Goal: Task Accomplishment & Management: Manage account settings

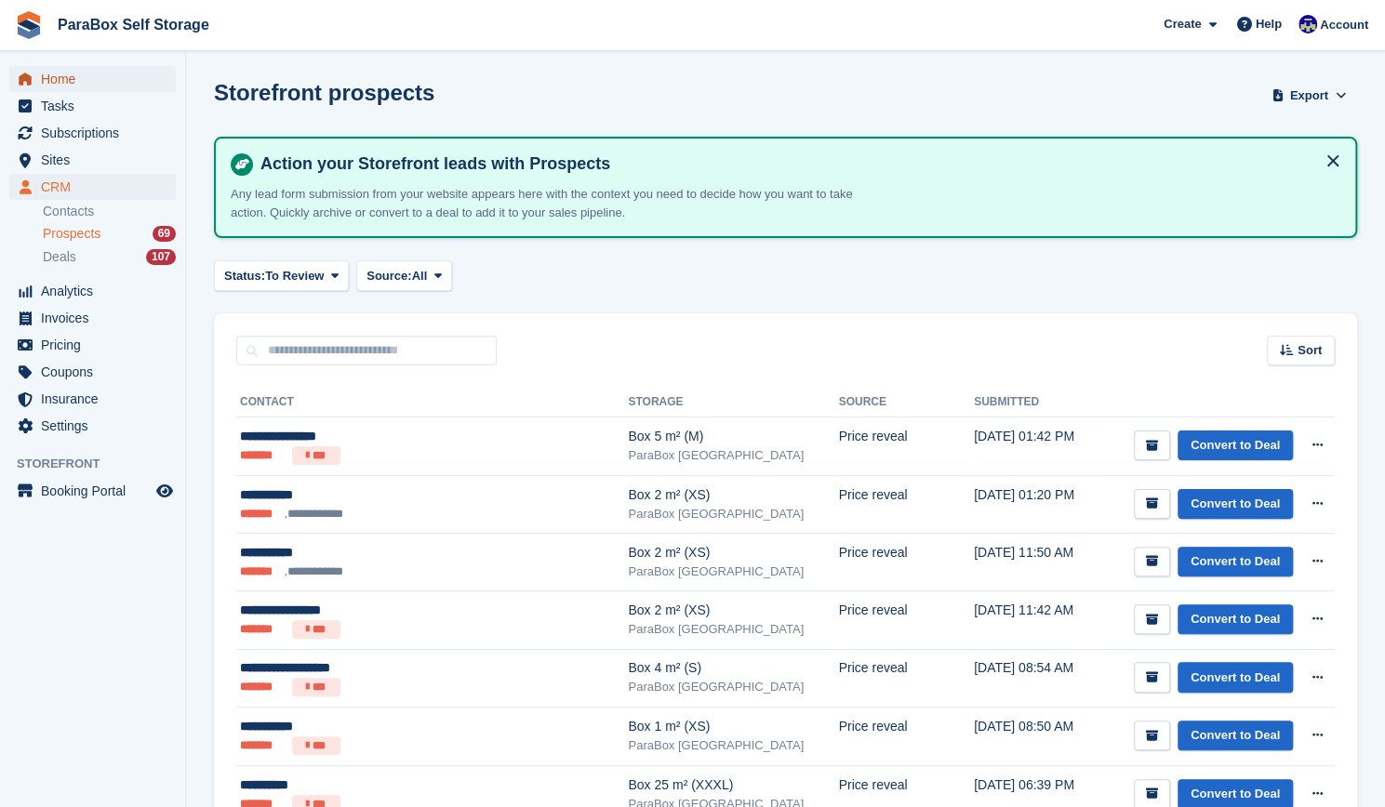
click at [85, 73] on span "Home" at bounding box center [97, 79] width 112 height 26
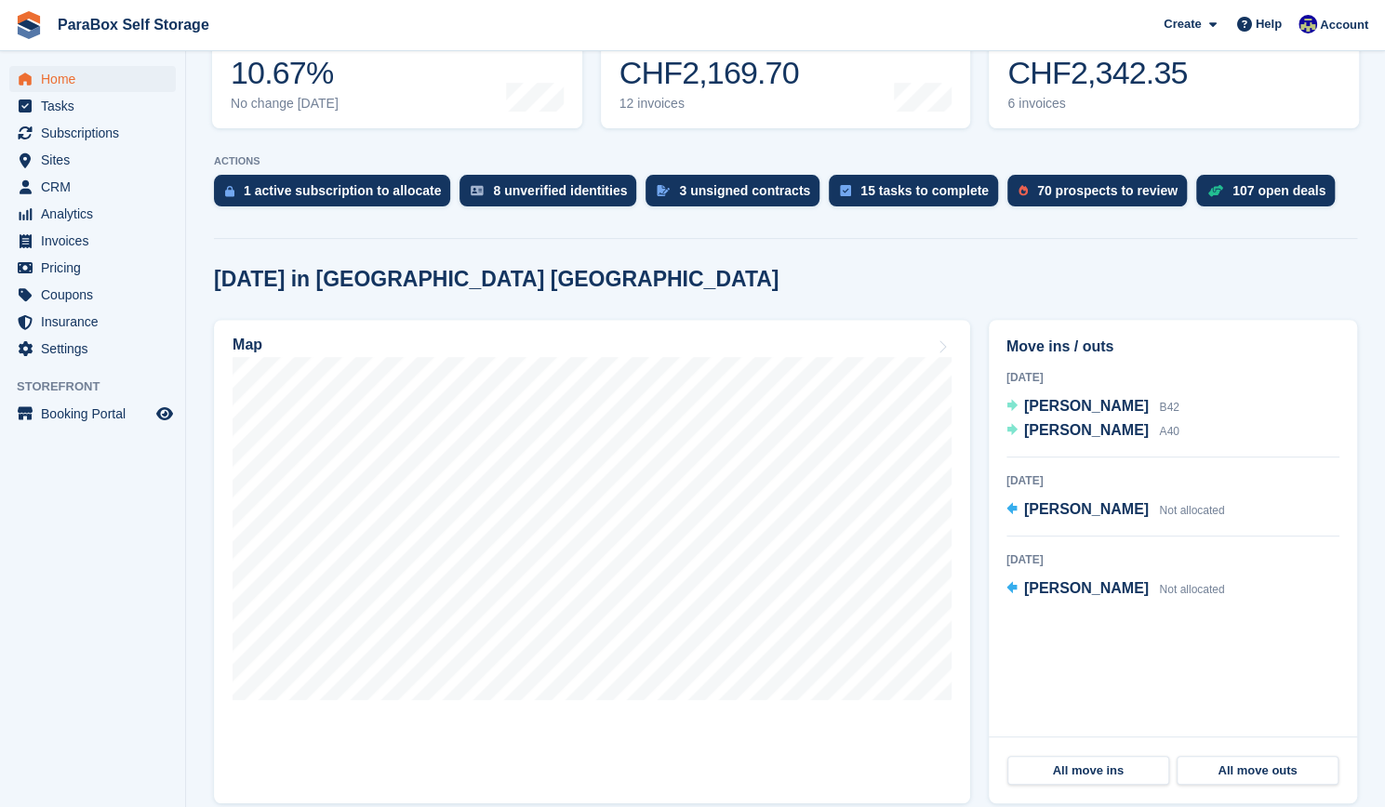
scroll to position [233, 0]
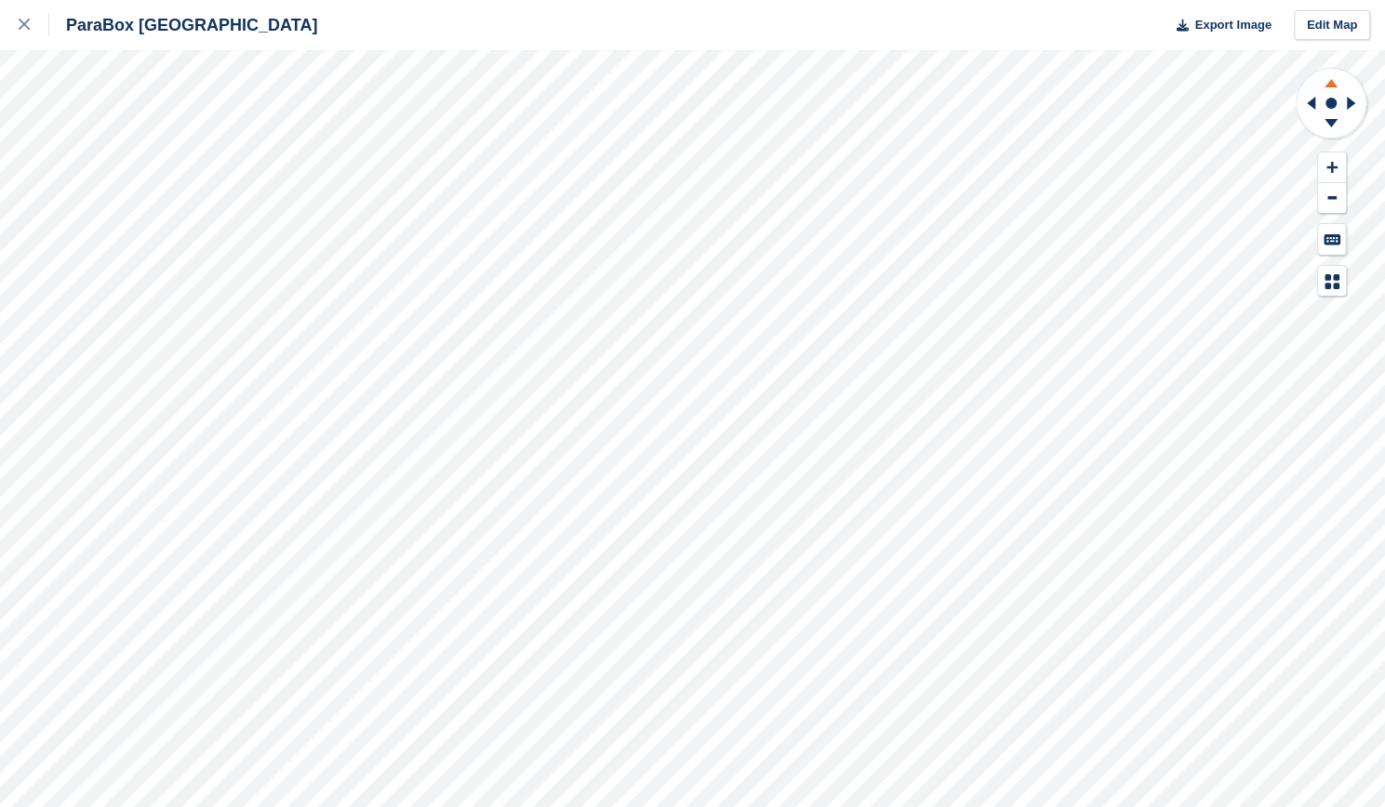
click at [1333, 91] on icon at bounding box center [1331, 80] width 48 height 23
click at [1336, 123] on icon at bounding box center [1331, 125] width 48 height 23
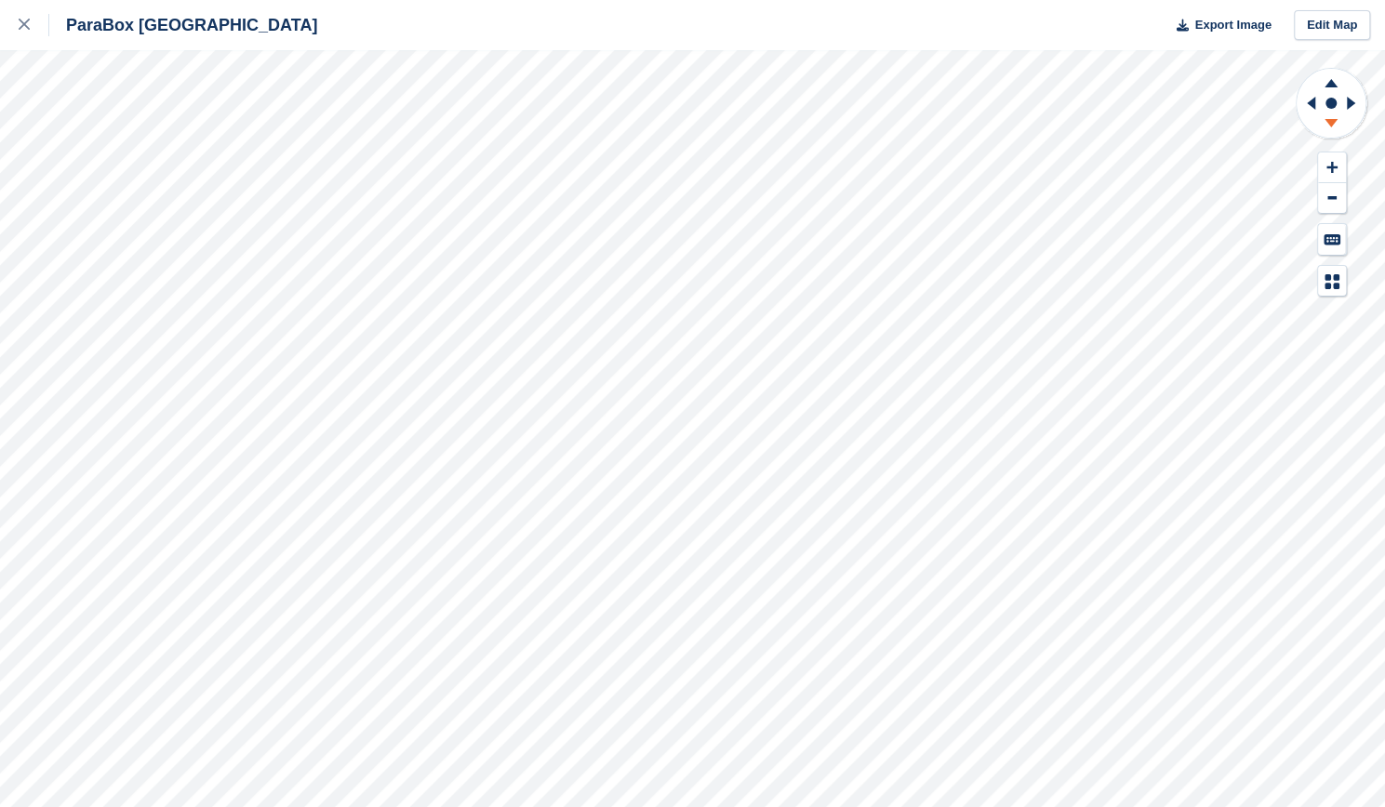
click at [1336, 123] on icon at bounding box center [1331, 125] width 48 height 23
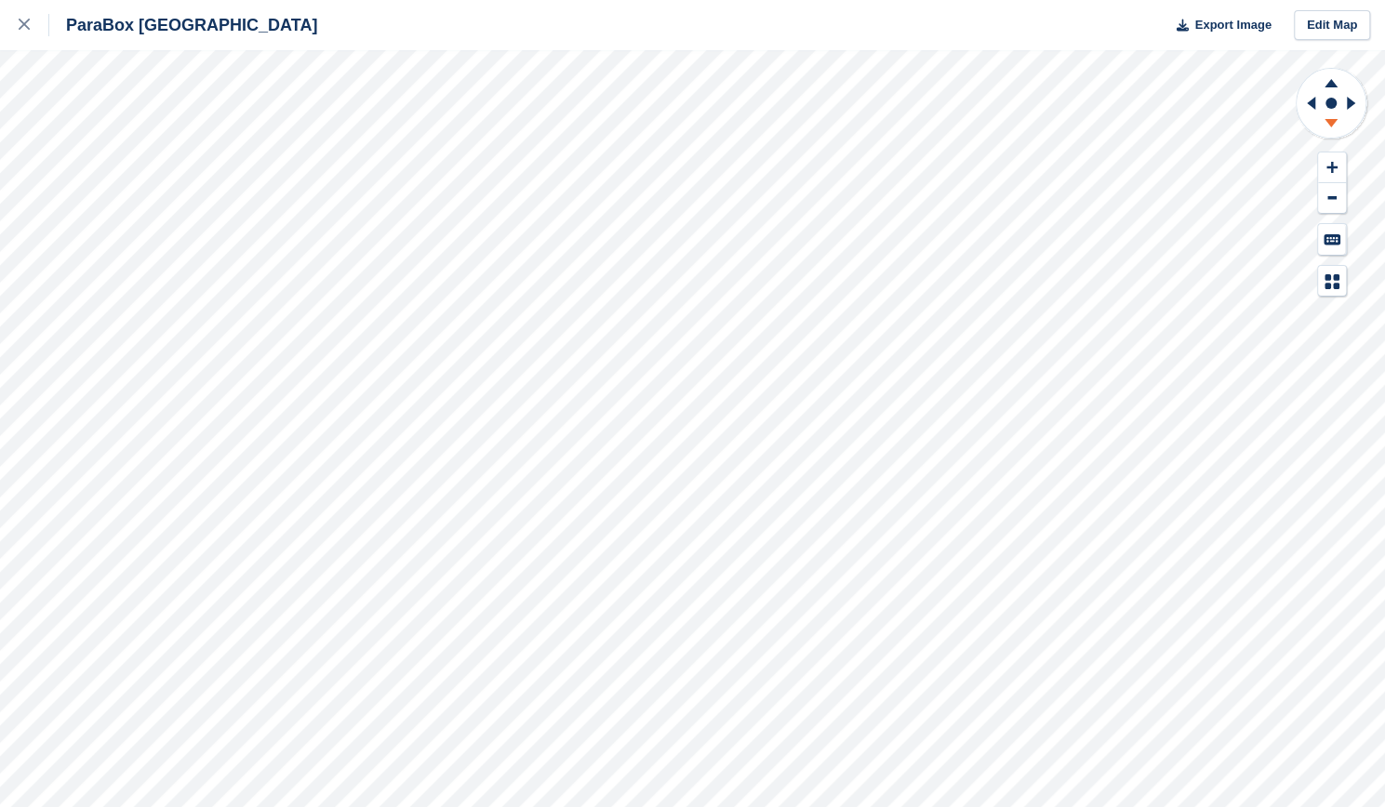
click at [1336, 123] on icon at bounding box center [1331, 125] width 48 height 23
drag, startPoint x: 1336, startPoint y: 123, endPoint x: 1386, endPoint y: 97, distance: 56.6
click at [1384, 97] on html "ParaBox Genève Export Image Edit Map" at bounding box center [692, 403] width 1385 height 807
click at [1312, 98] on icon at bounding box center [1308, 103] width 23 height 48
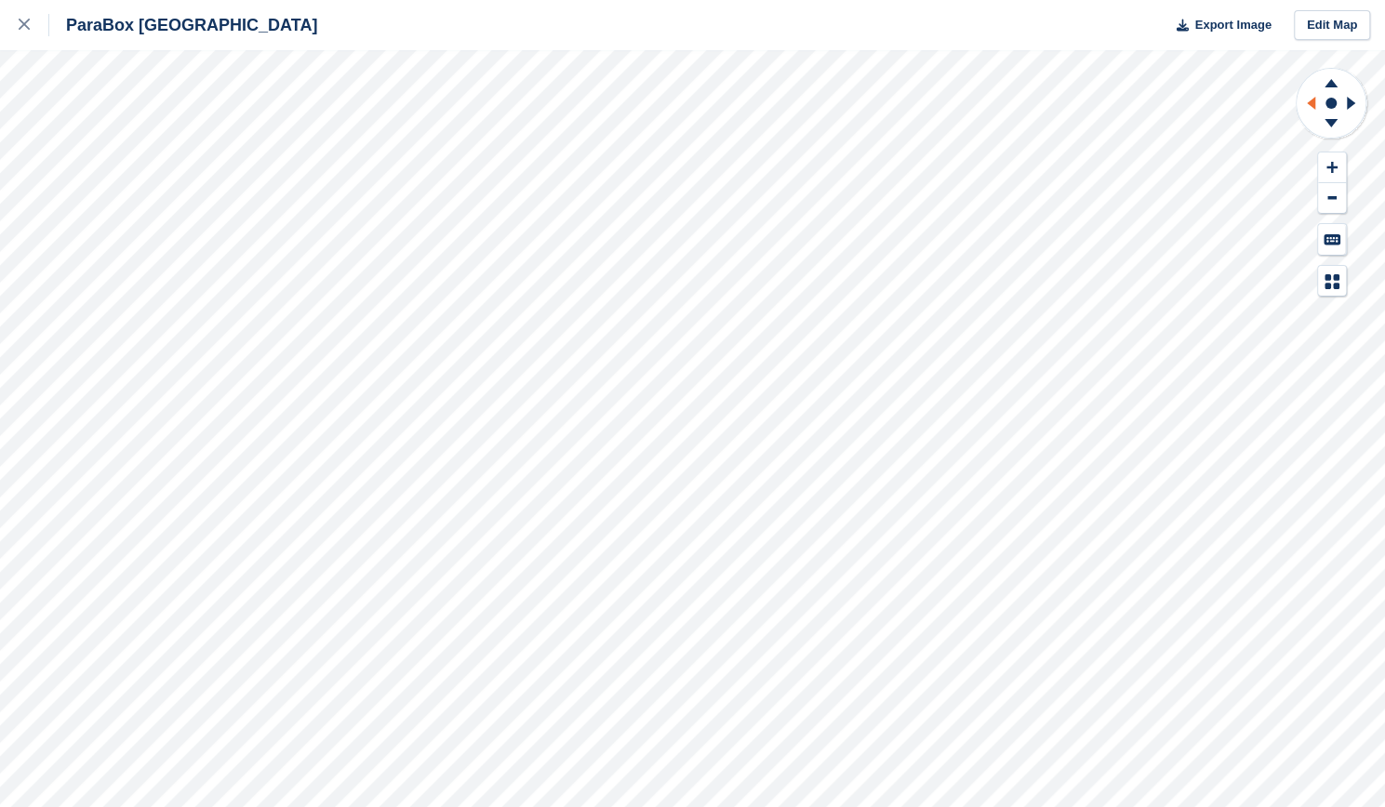
click at [1312, 98] on icon at bounding box center [1308, 103] width 23 height 48
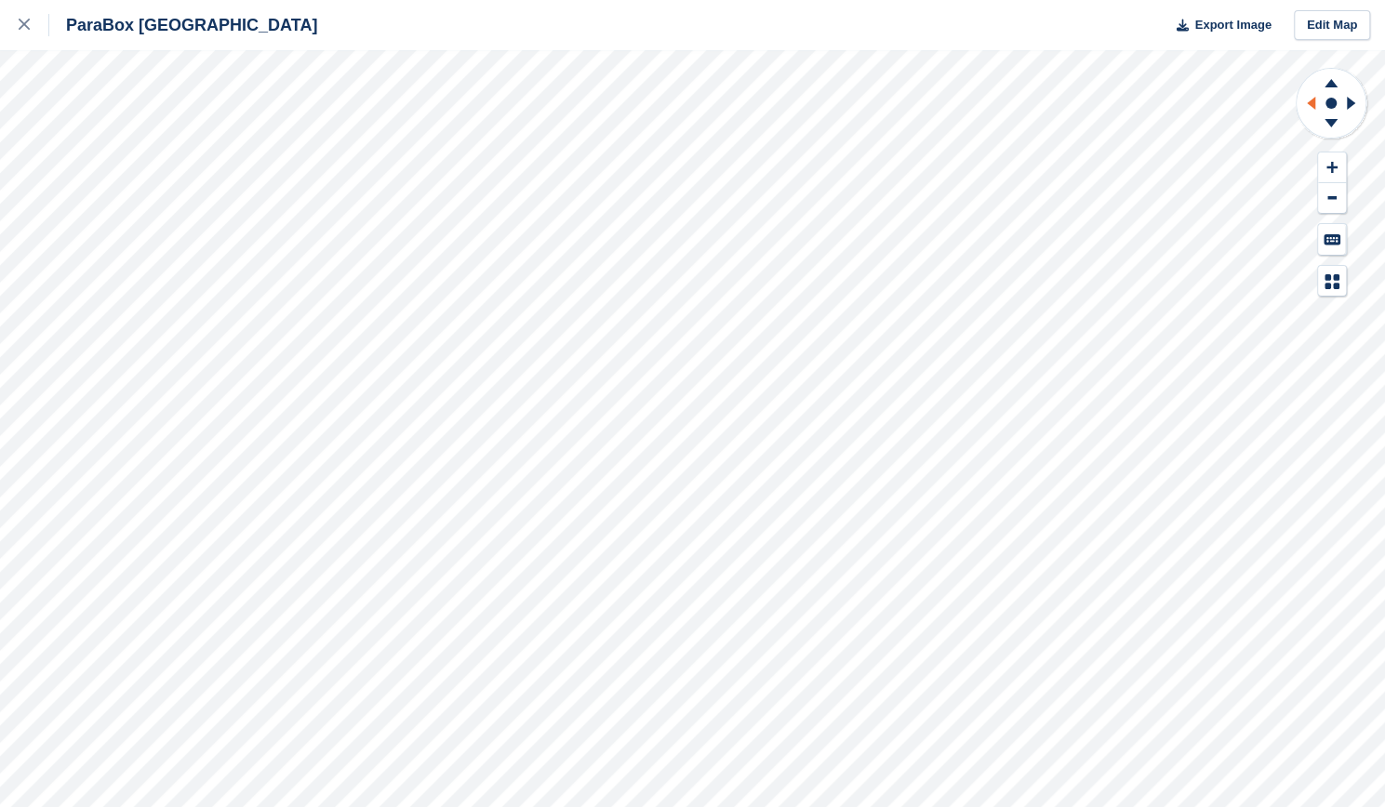
click at [1312, 98] on icon at bounding box center [1308, 103] width 23 height 48
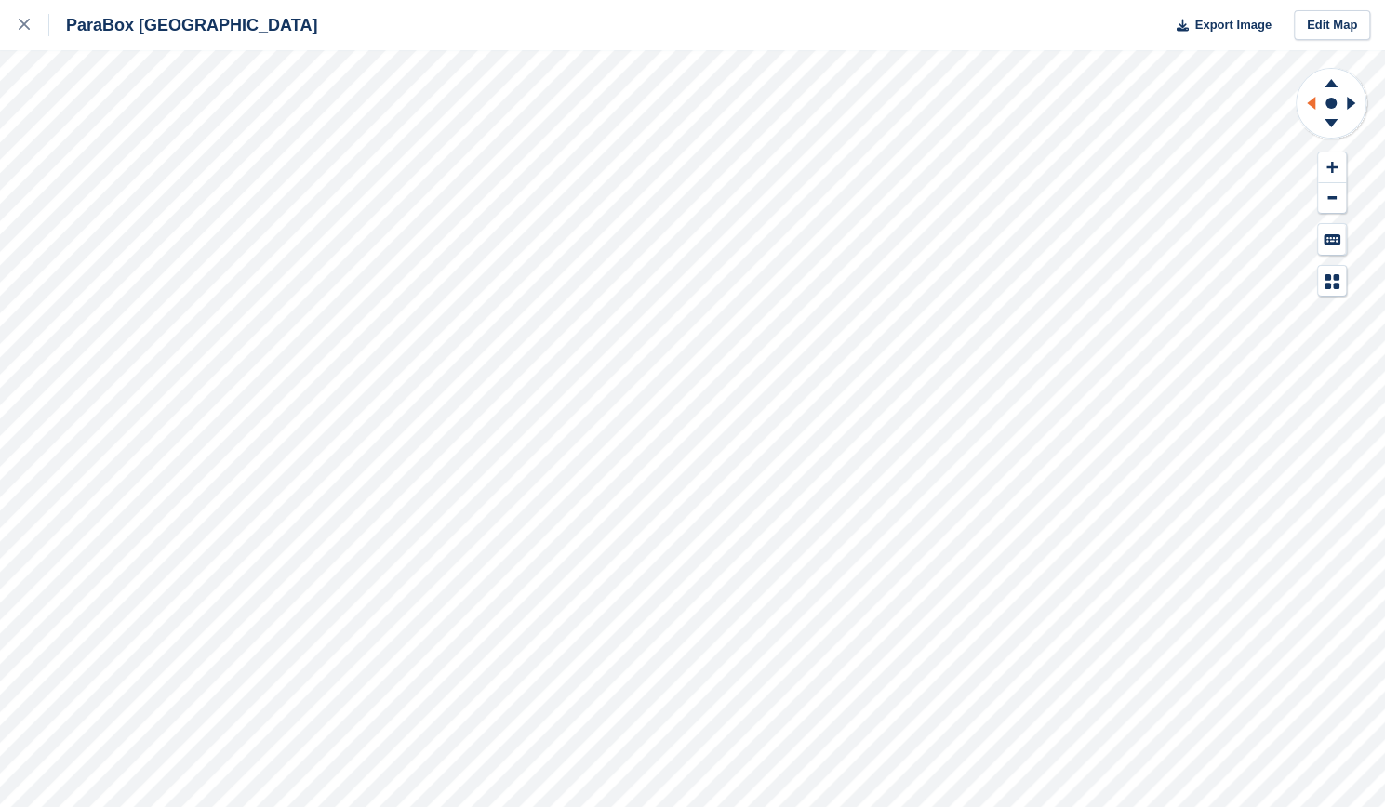
click at [1312, 98] on icon at bounding box center [1308, 103] width 23 height 48
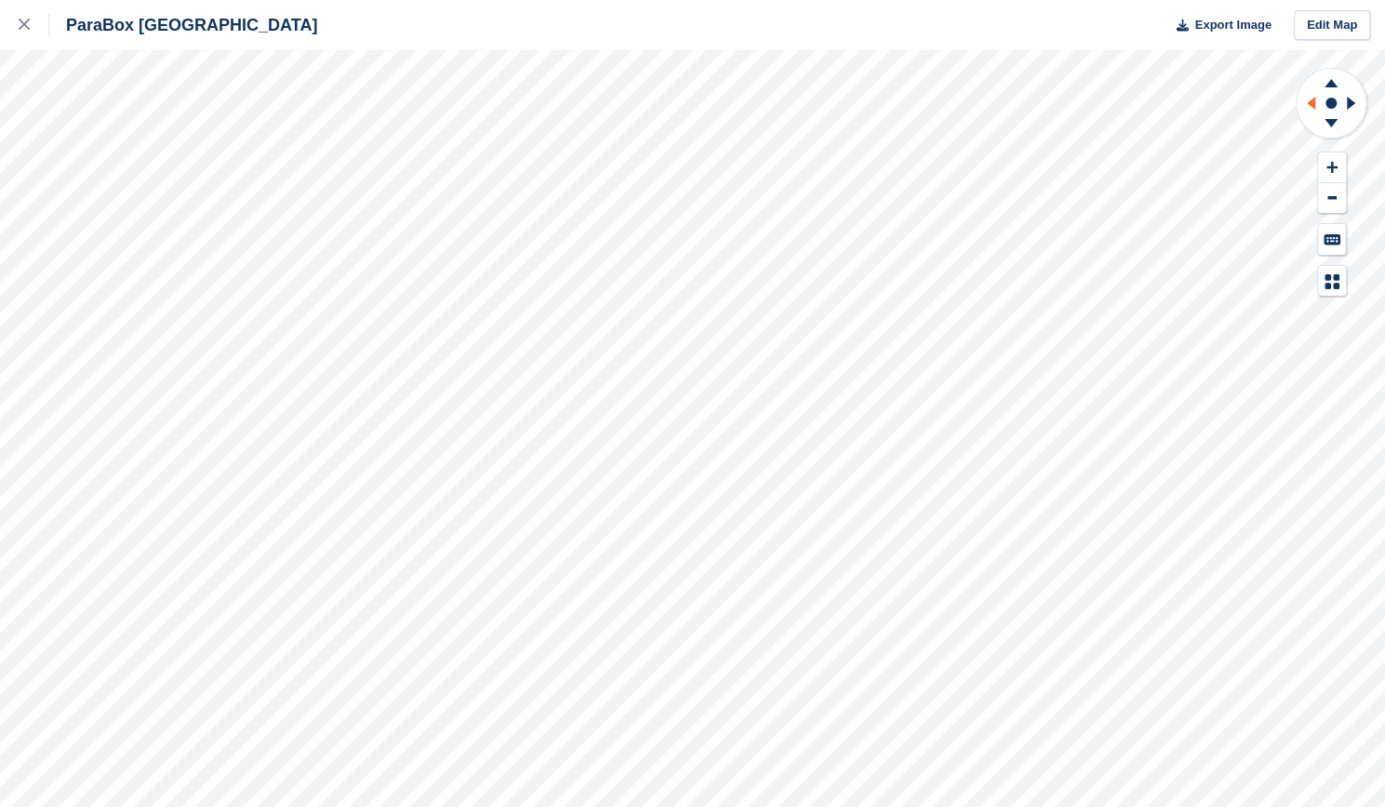
click at [1312, 98] on icon at bounding box center [1308, 103] width 23 height 48
click at [1333, 117] on icon at bounding box center [1331, 125] width 48 height 23
drag, startPoint x: 1333, startPoint y: 117, endPoint x: 1331, endPoint y: 211, distance: 94.0
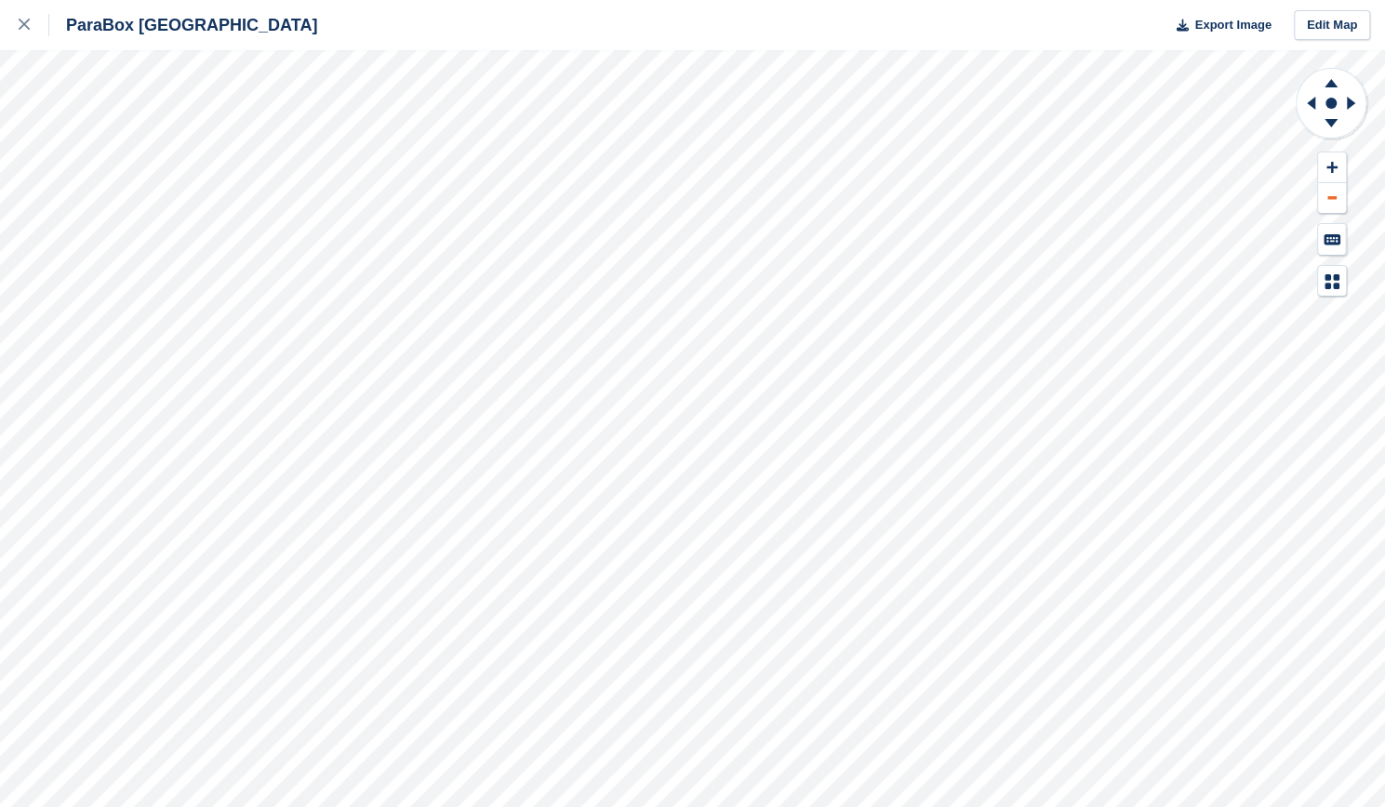
click at [1331, 211] on div at bounding box center [1331, 182] width 73 height 230
click at [1340, 176] on button at bounding box center [1332, 168] width 28 height 31
click at [1203, 314] on div at bounding box center [692, 428] width 1385 height 757
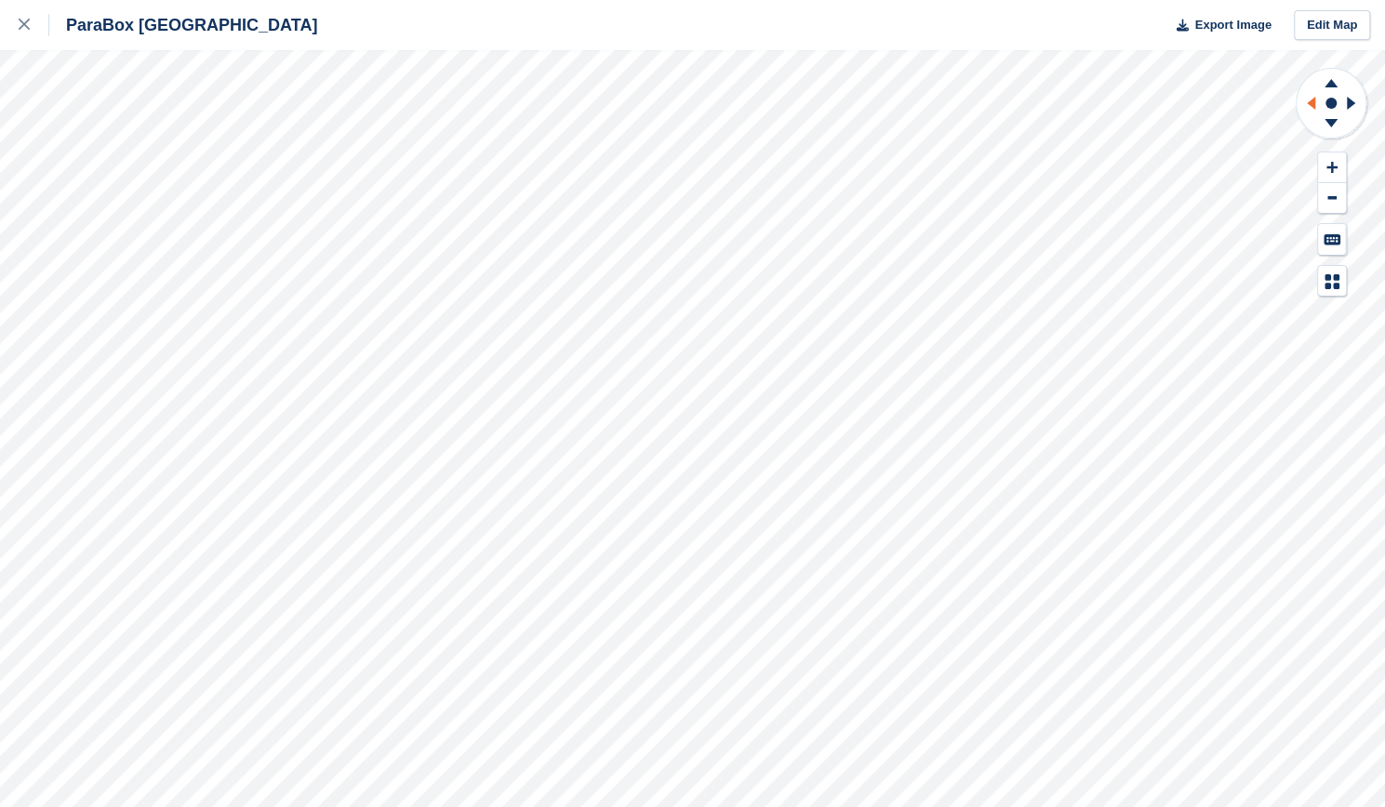
click at [1312, 105] on icon at bounding box center [1311, 103] width 8 height 13
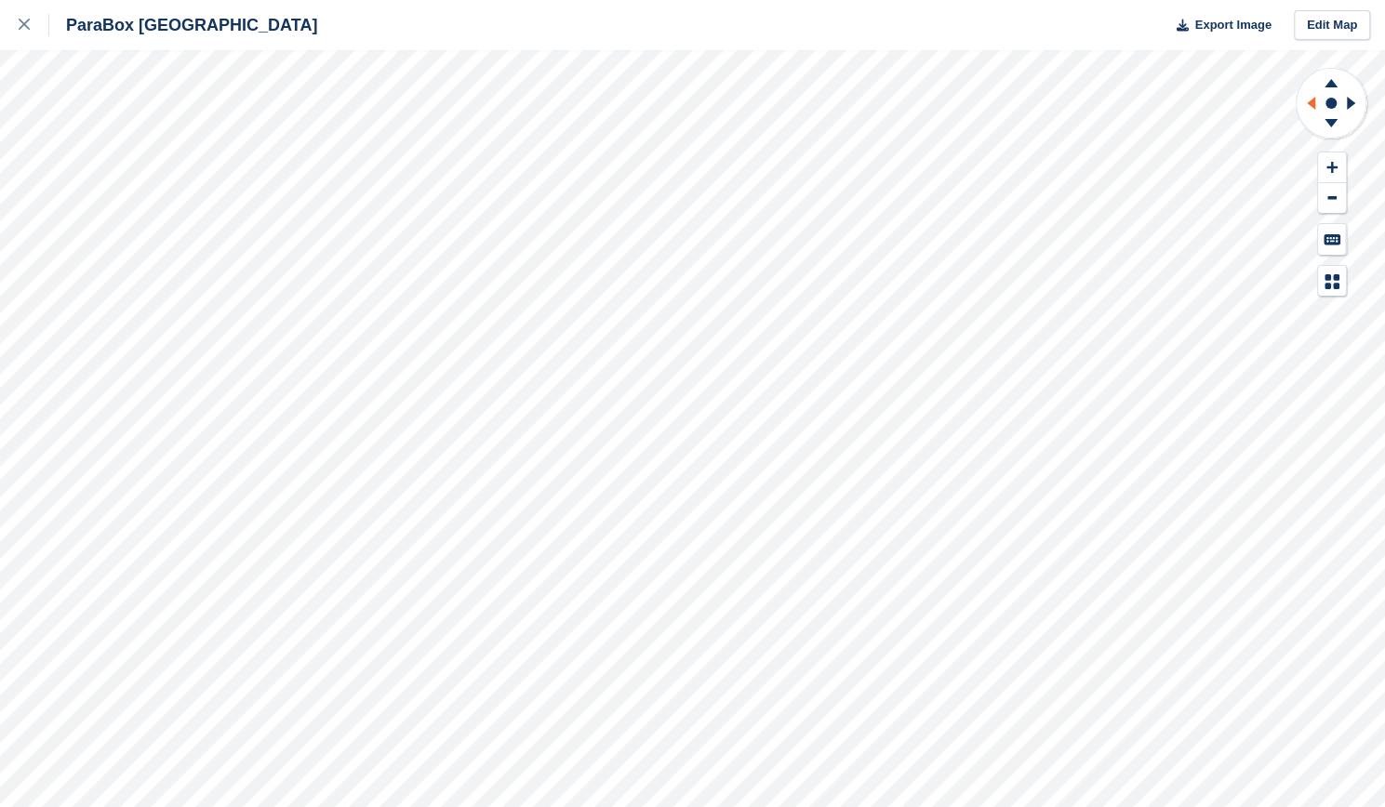
click at [1312, 105] on icon at bounding box center [1311, 103] width 8 height 13
drag, startPoint x: 1312, startPoint y: 105, endPoint x: 1338, endPoint y: 83, distance: 34.3
click at [1338, 83] on icon at bounding box center [1331, 104] width 73 height 74
click at [1338, 83] on icon at bounding box center [1331, 80] width 48 height 23
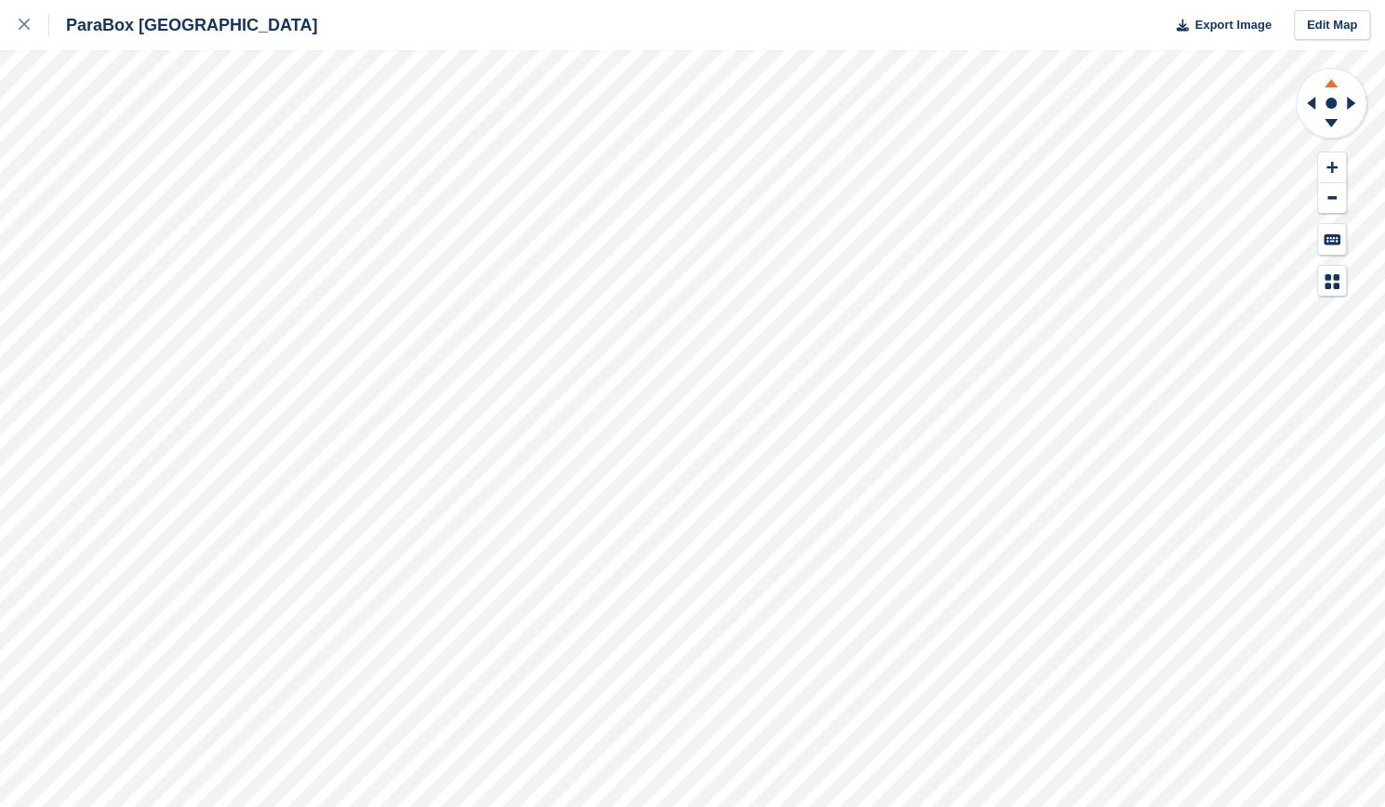
click at [1338, 83] on icon at bounding box center [1331, 80] width 48 height 23
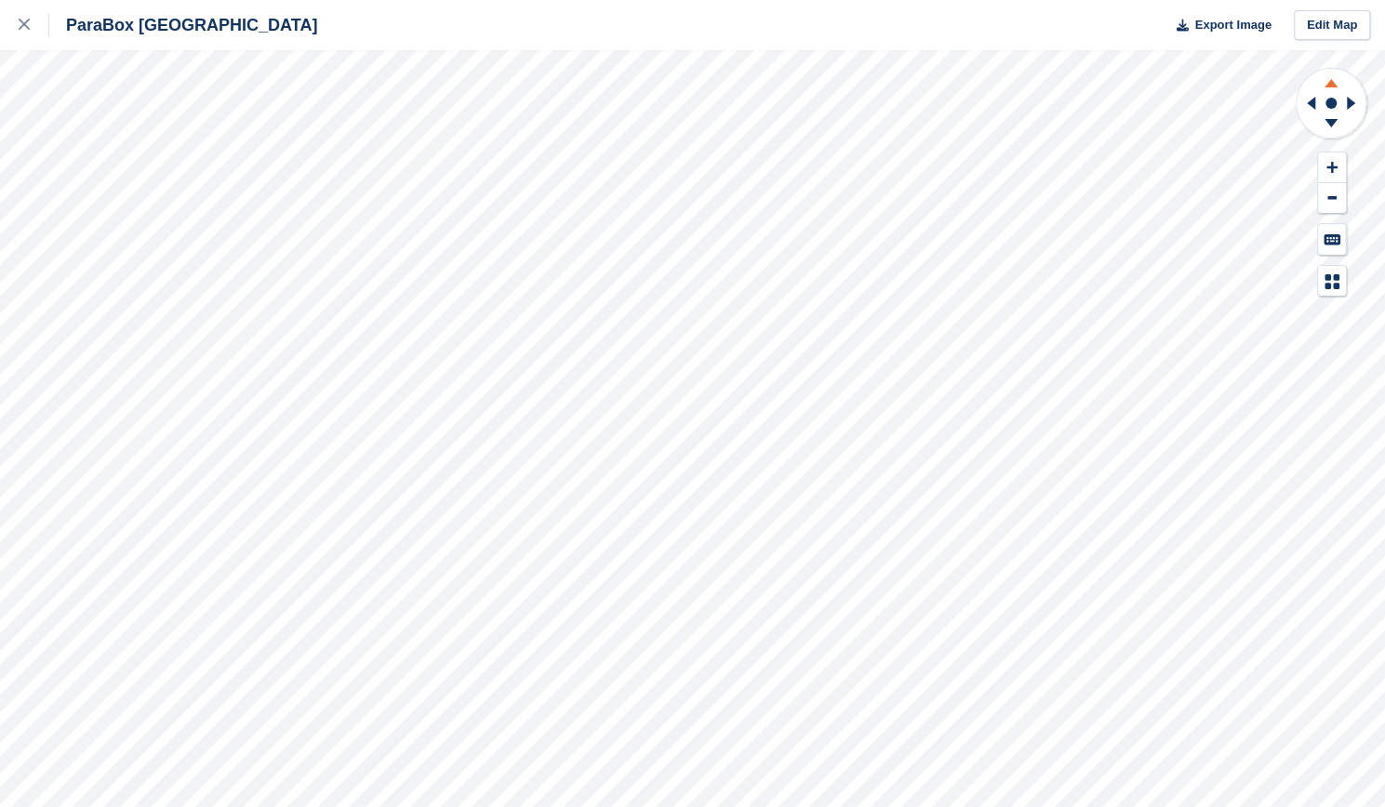
click at [1338, 83] on icon at bounding box center [1331, 80] width 48 height 23
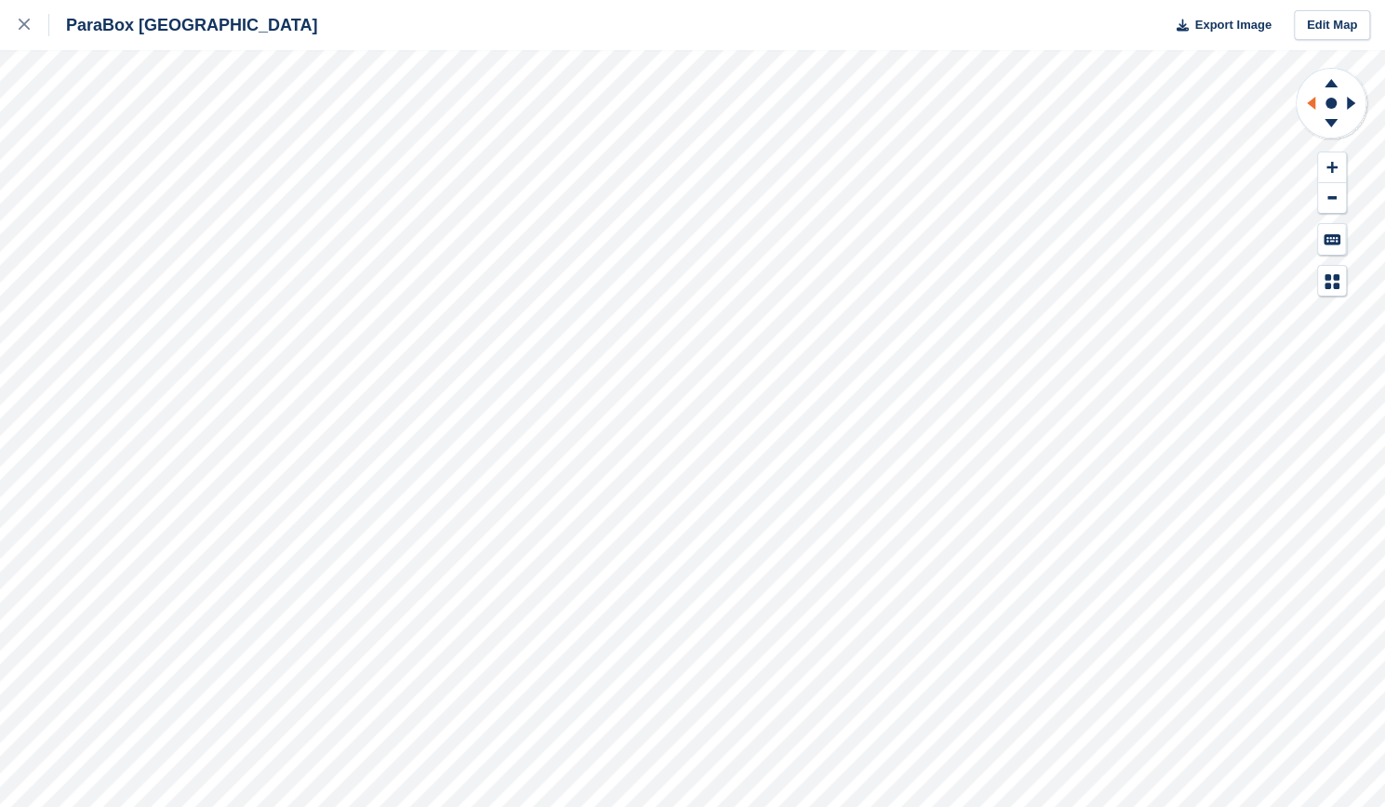
click at [1318, 102] on icon at bounding box center [1308, 103] width 23 height 48
click at [1341, 161] on button at bounding box center [1332, 168] width 28 height 31
click at [1310, 109] on icon at bounding box center [1308, 103] width 23 height 48
click at [1336, 82] on icon at bounding box center [1331, 80] width 48 height 23
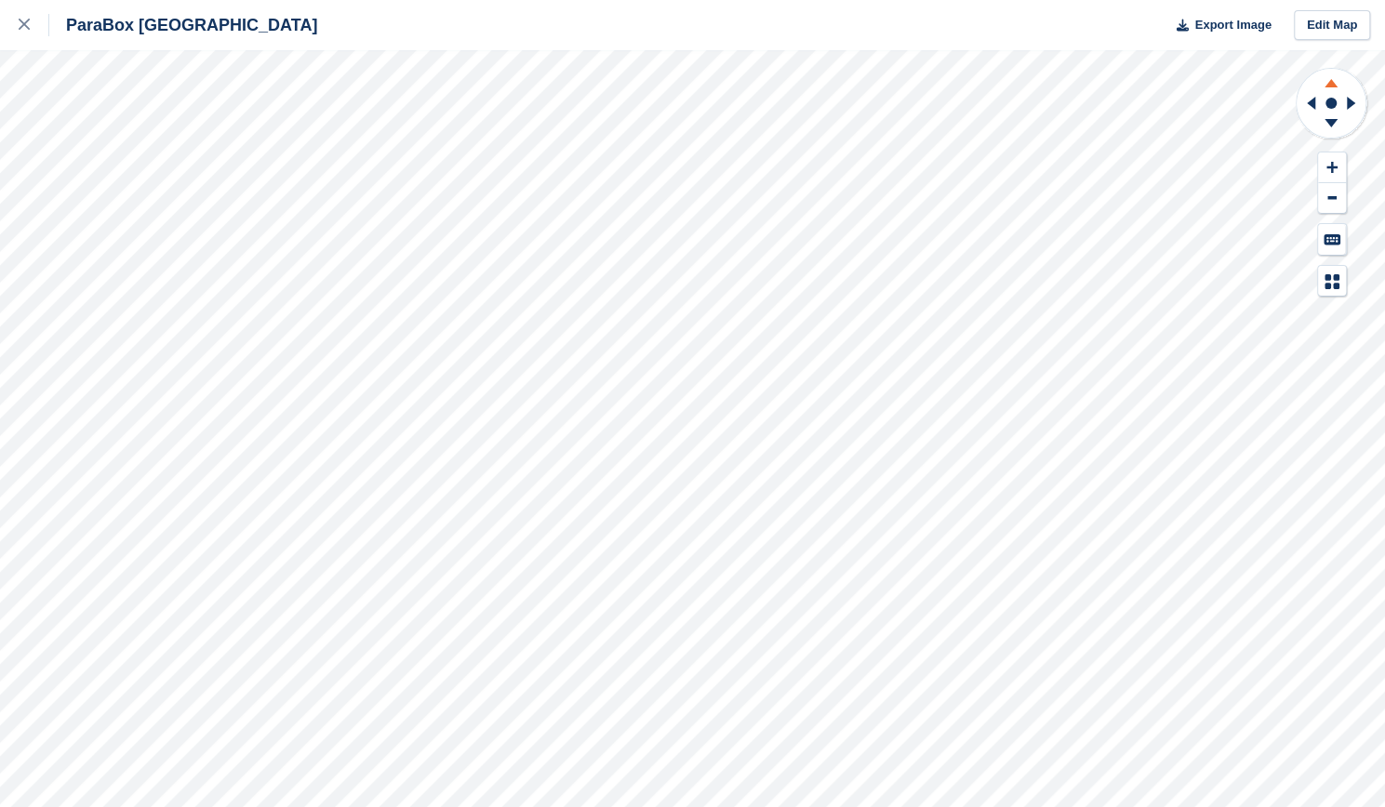
click at [1336, 82] on icon at bounding box center [1331, 80] width 48 height 23
click at [1330, 78] on icon at bounding box center [1331, 80] width 48 height 23
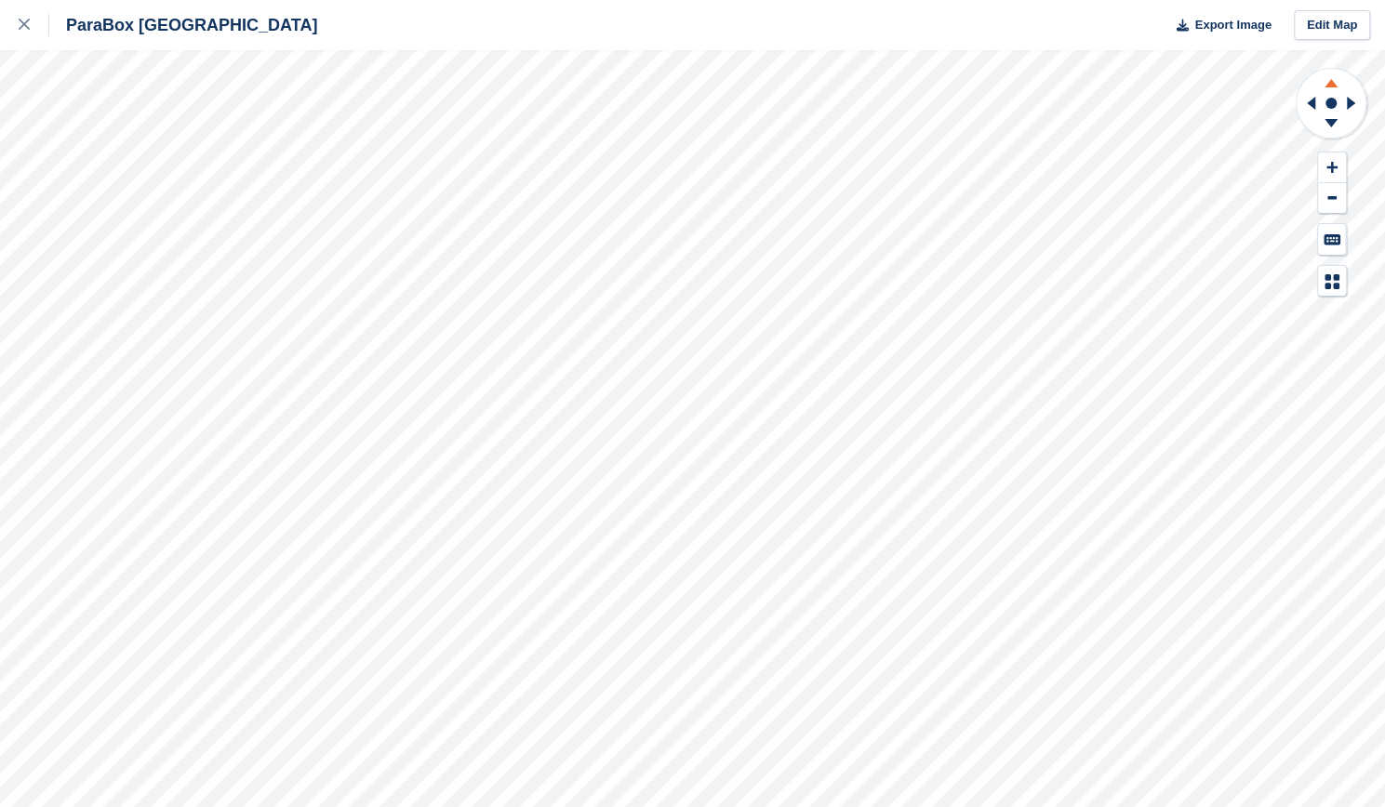
click at [1330, 78] on icon at bounding box center [1331, 80] width 48 height 23
click at [1342, 102] on icon at bounding box center [1353, 103] width 23 height 48
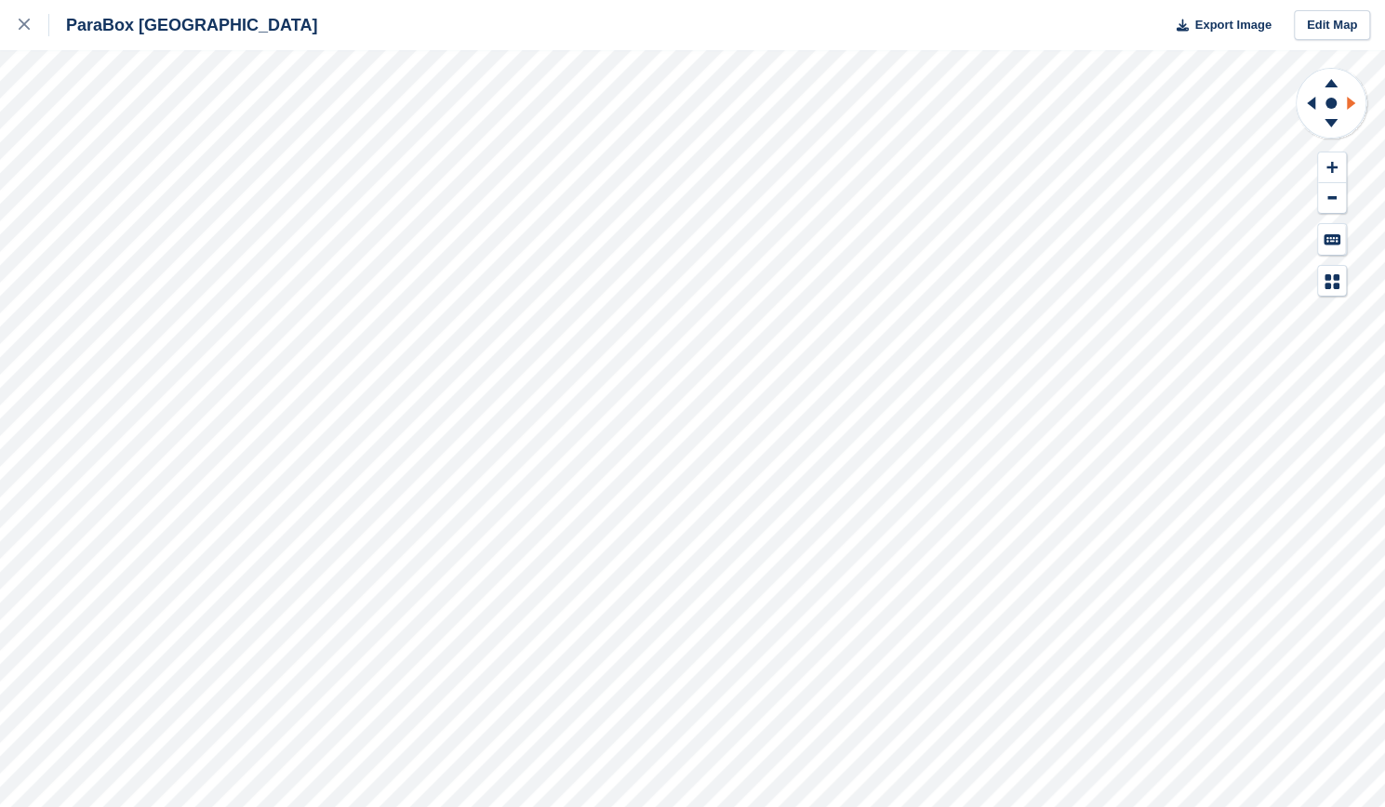
click at [1342, 102] on icon at bounding box center [1353, 103] width 23 height 48
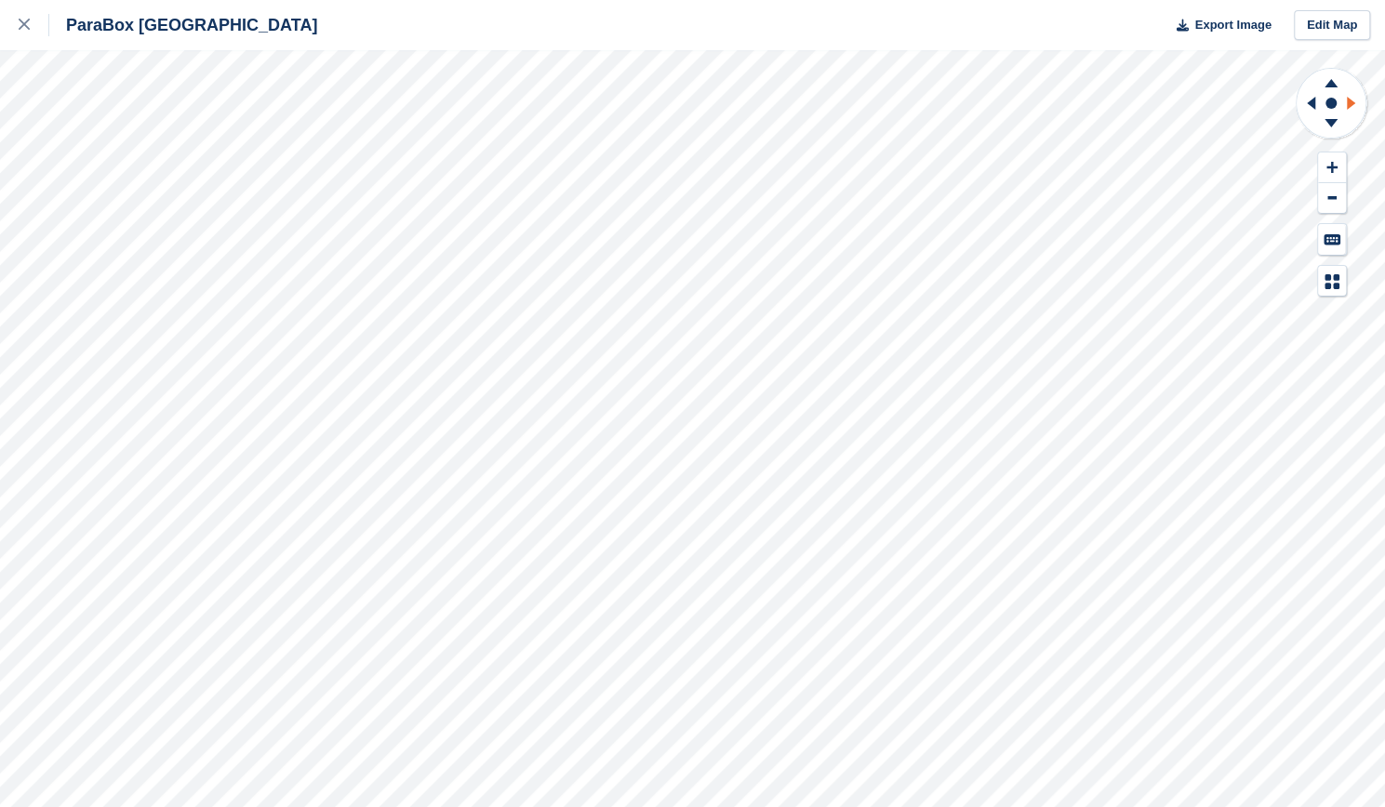
click at [1342, 102] on icon at bounding box center [1353, 103] width 23 height 48
click at [1323, 77] on icon at bounding box center [1331, 80] width 48 height 23
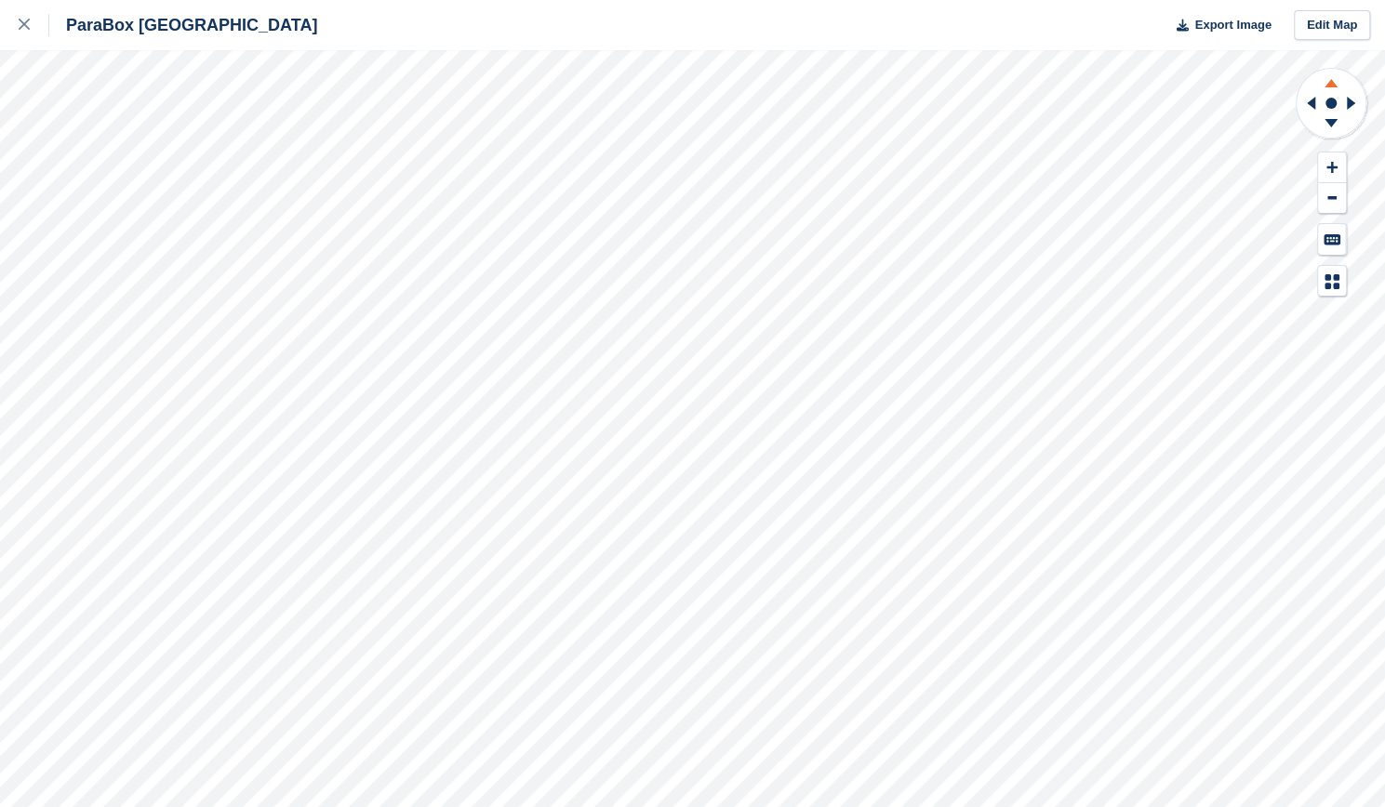
click at [1323, 77] on icon at bounding box center [1331, 80] width 48 height 23
click at [1343, 99] on icon at bounding box center [1353, 103] width 23 height 48
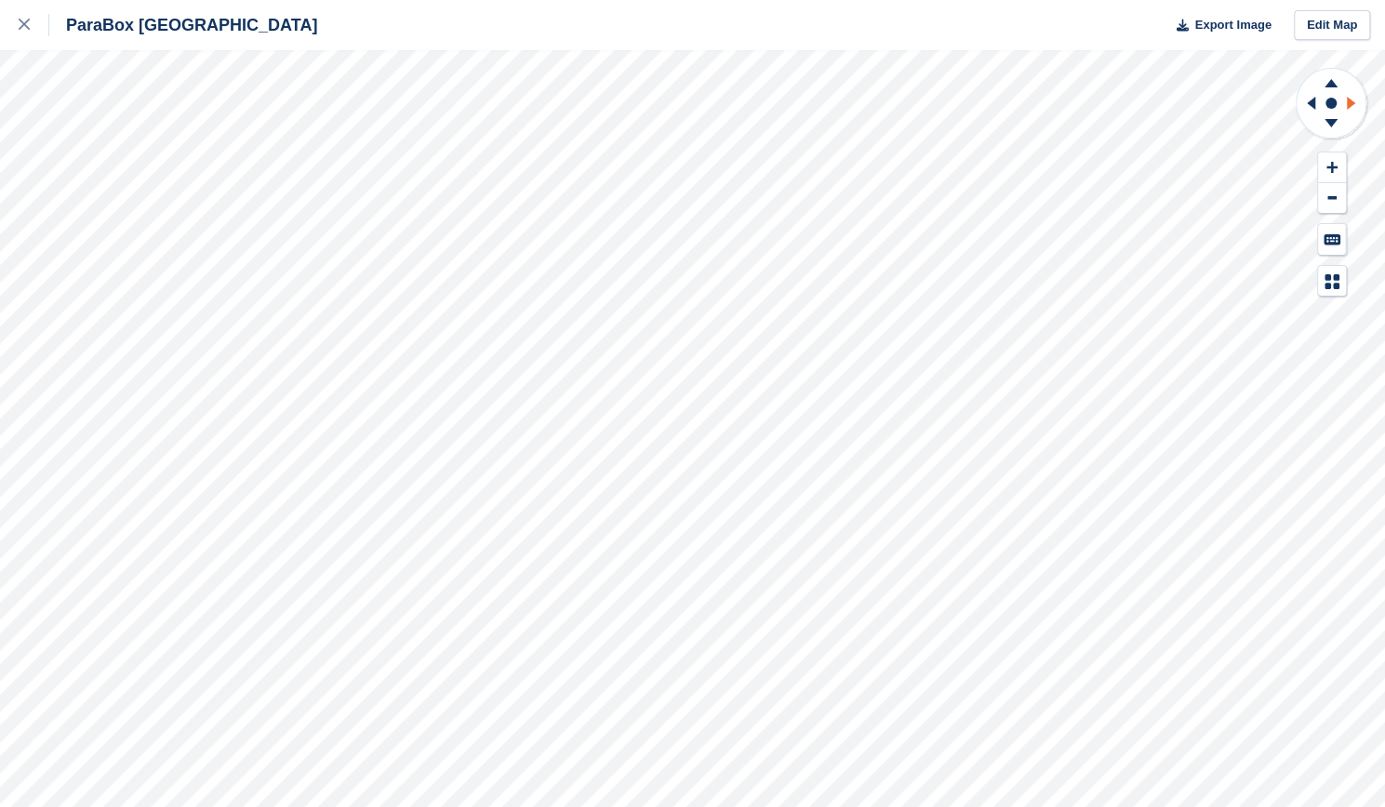
click at [1342, 100] on icon at bounding box center [1353, 103] width 23 height 48
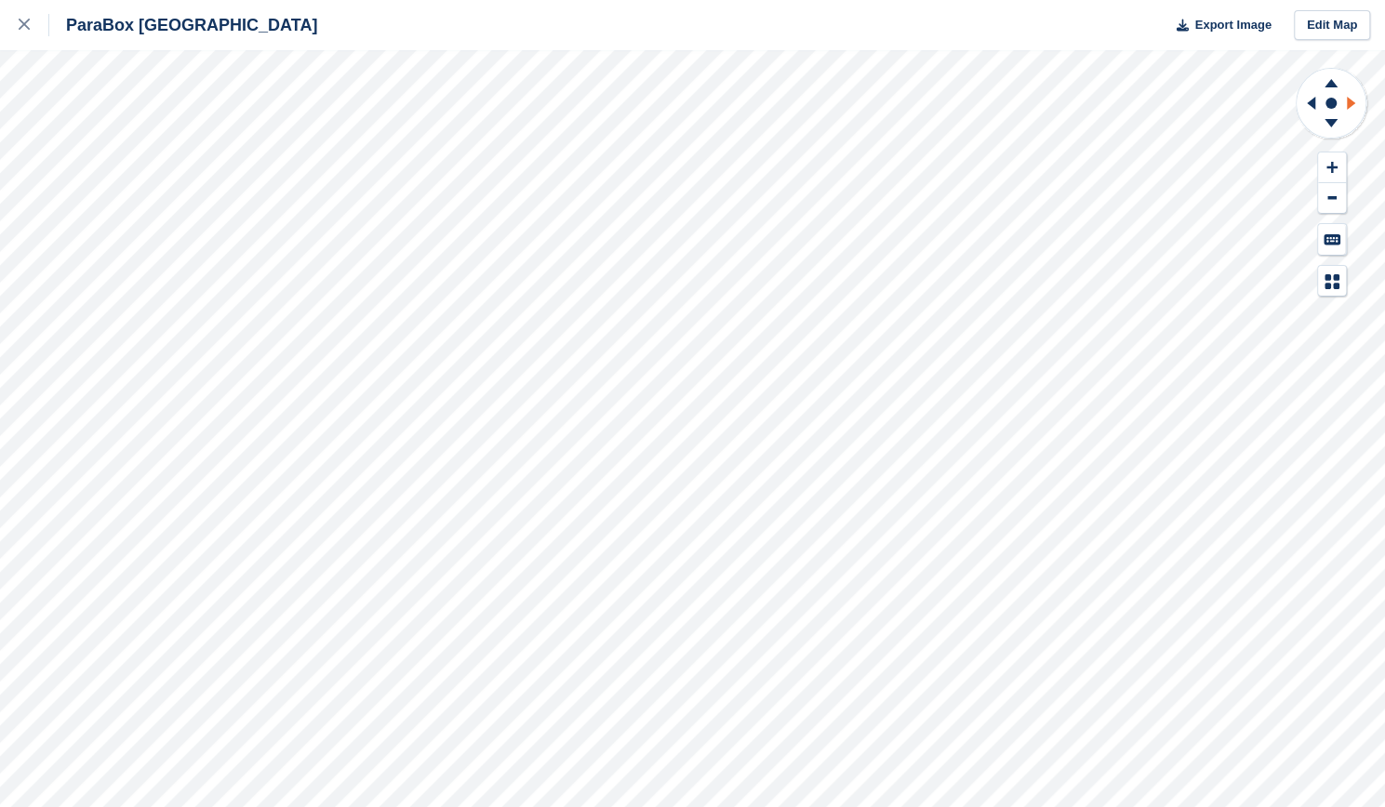
click at [1342, 100] on icon at bounding box center [1353, 103] width 23 height 48
click at [22, 21] on icon at bounding box center [24, 24] width 11 height 11
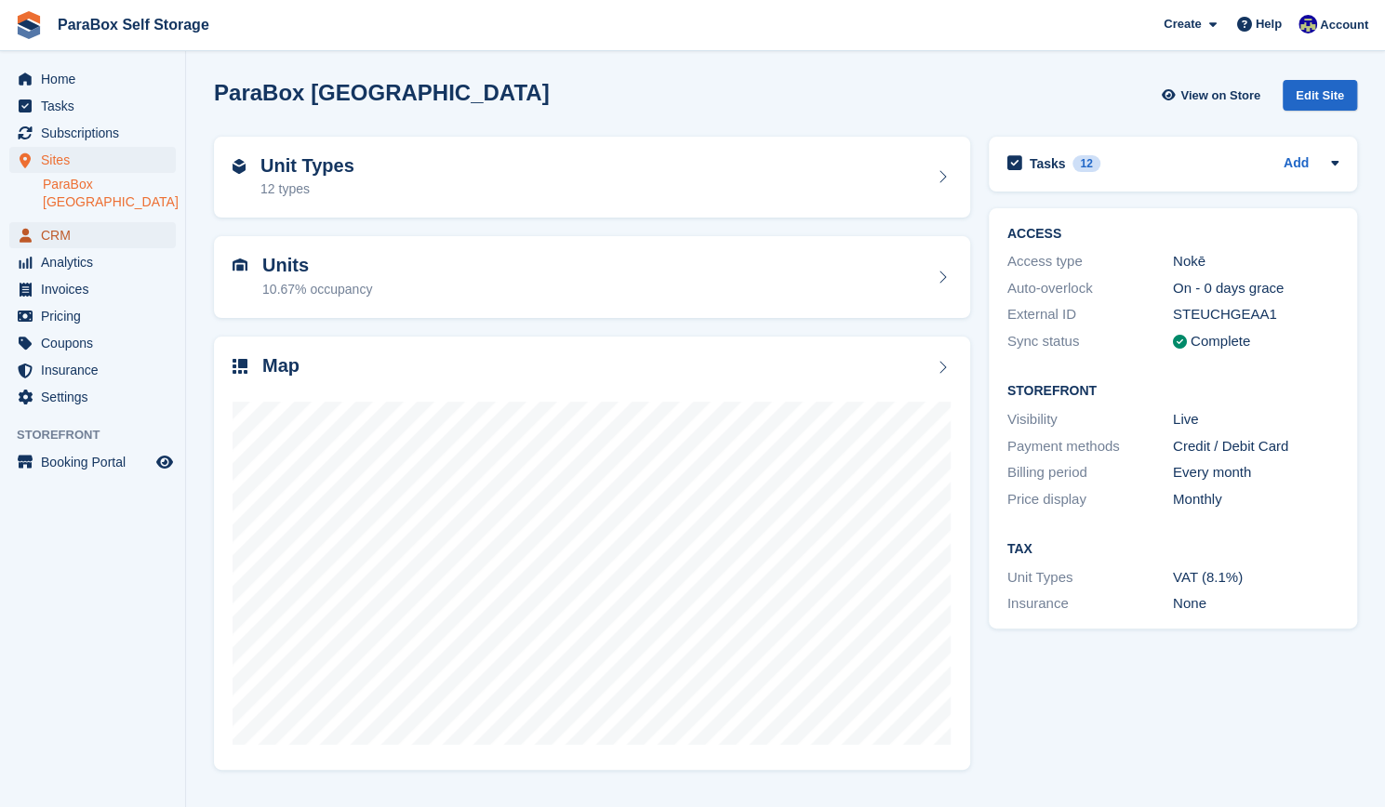
click at [103, 222] on span "CRM" at bounding box center [97, 235] width 112 height 26
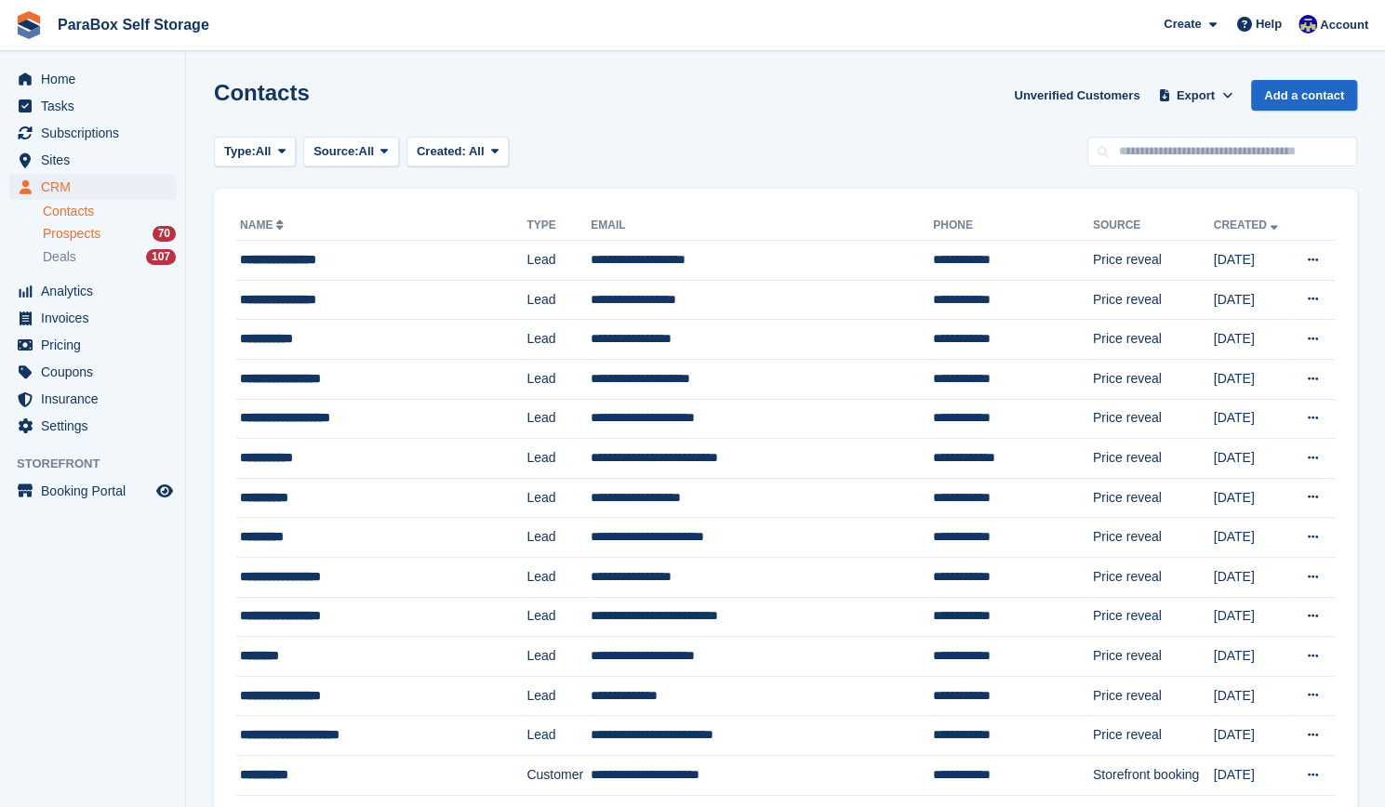
click at [136, 239] on div "Prospects 70" at bounding box center [109, 234] width 133 height 18
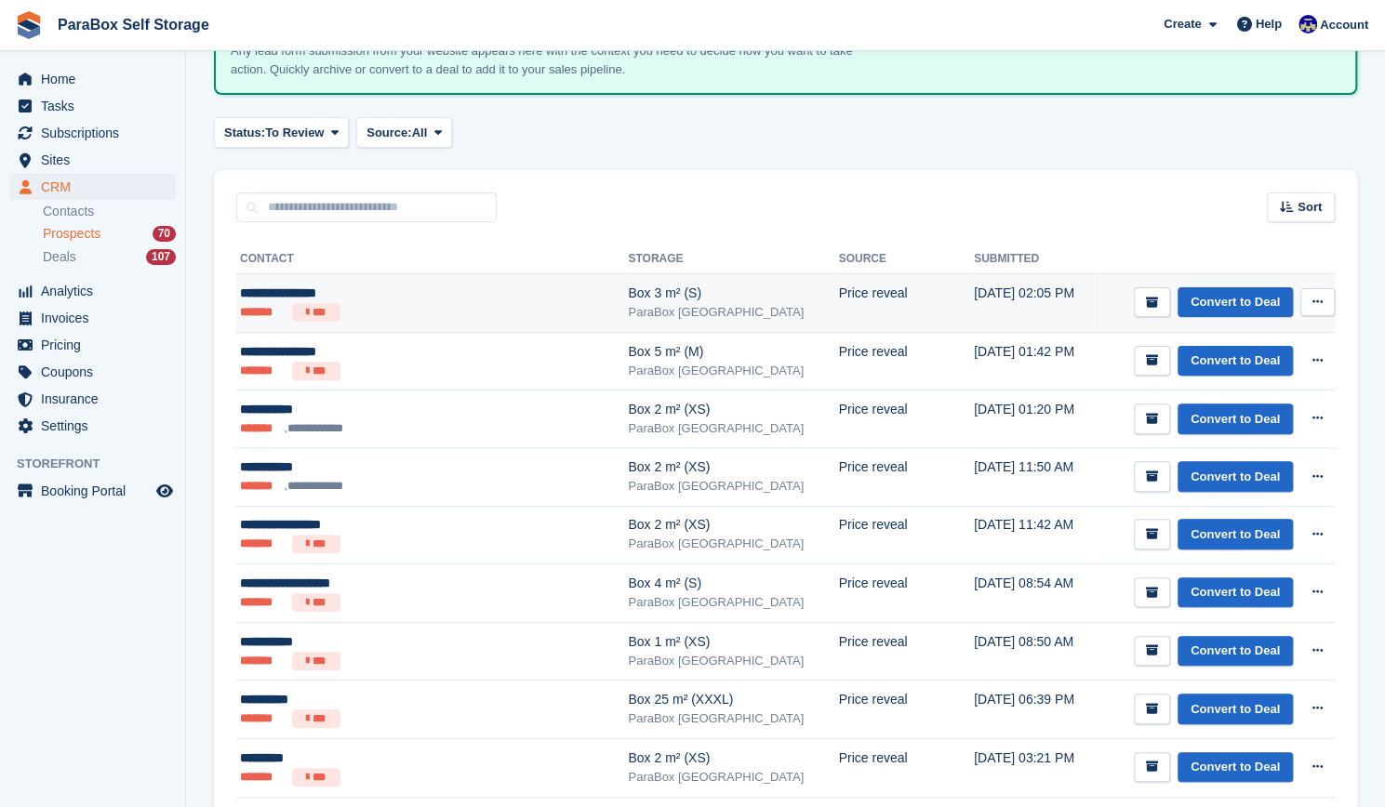
scroll to position [142, 0]
click at [1238, 309] on link "Convert to Deal" at bounding box center [1235, 303] width 115 height 31
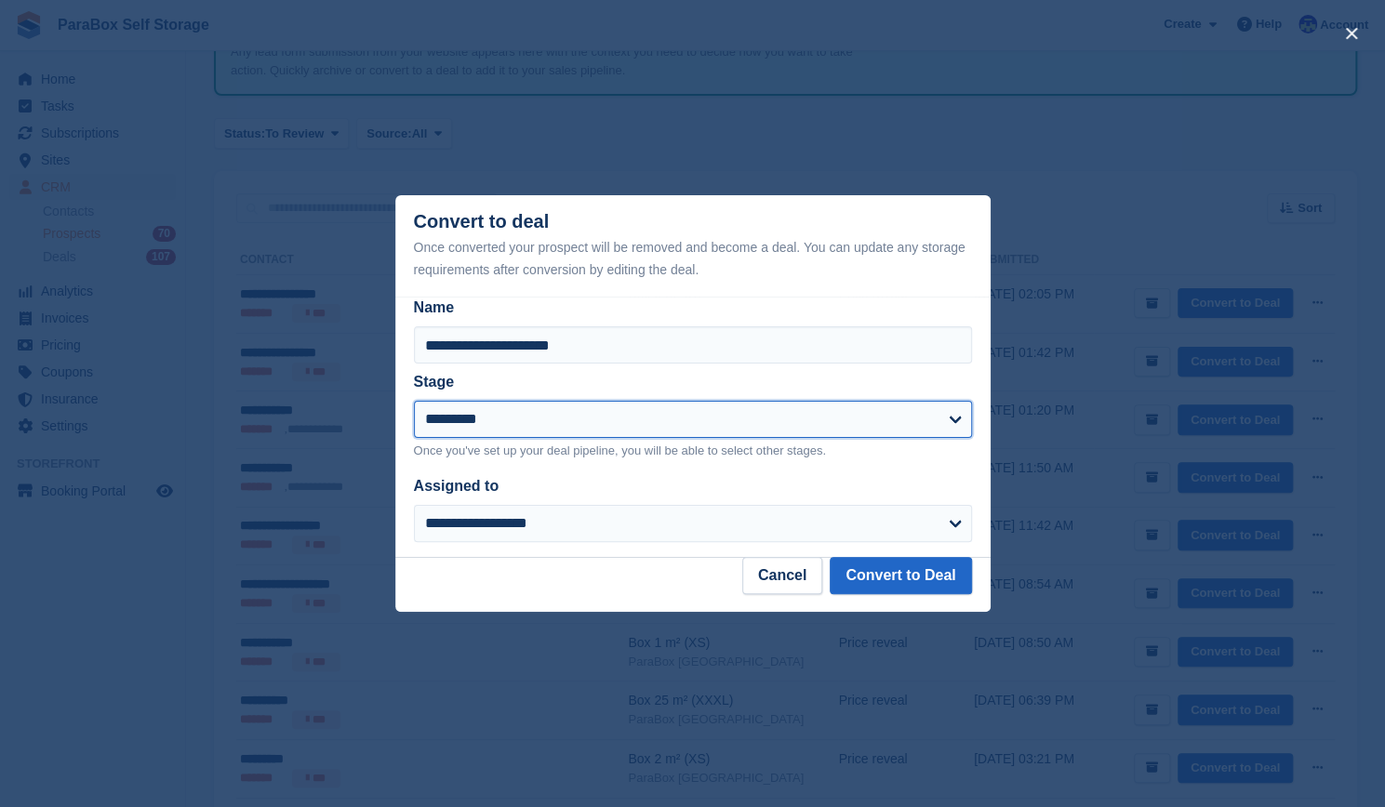
click at [781, 438] on select "**********" at bounding box center [693, 419] width 558 height 37
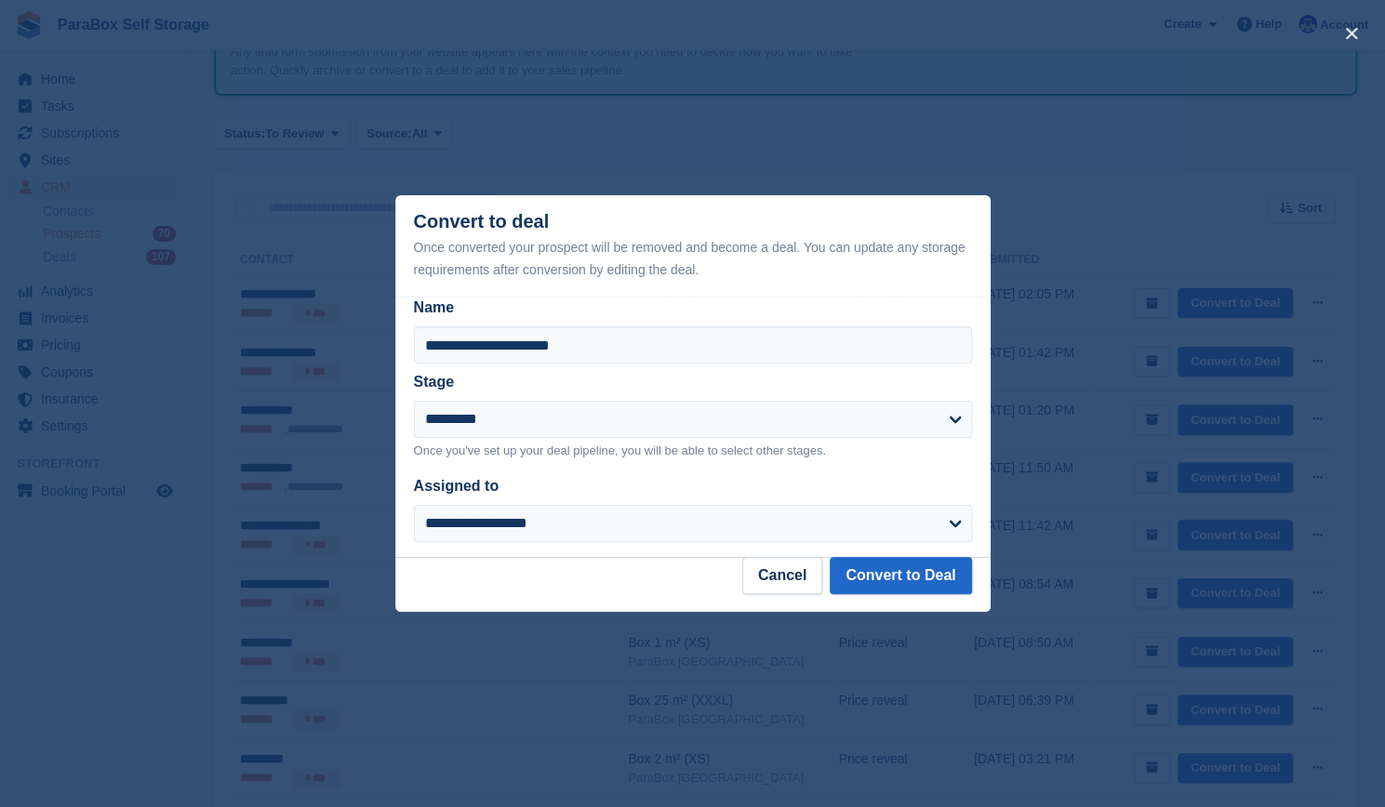
click at [839, 324] on div "**********" at bounding box center [693, 330] width 558 height 67
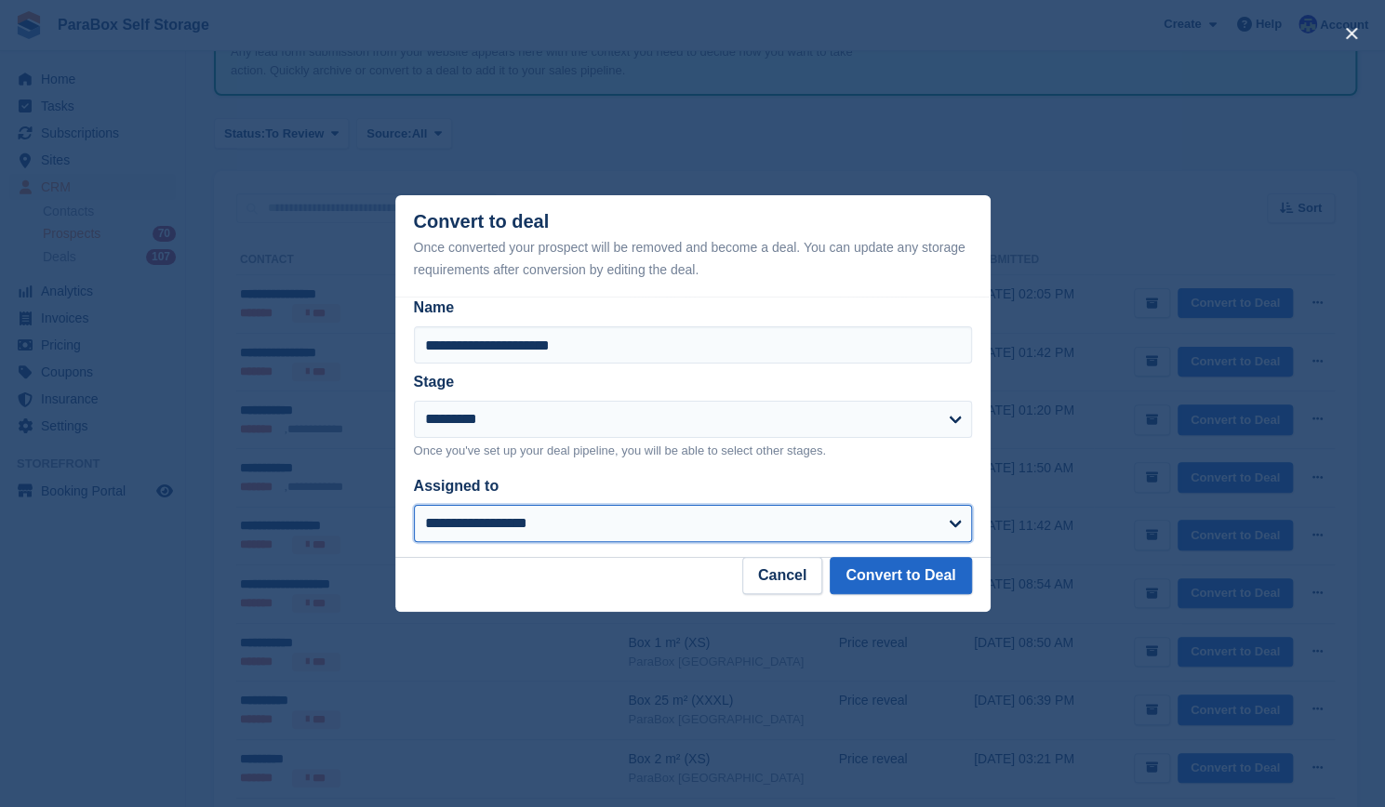
click at [636, 531] on select "**********" at bounding box center [693, 523] width 558 height 37
select select "****"
click at [414, 506] on select "**********" at bounding box center [693, 523] width 558 height 37
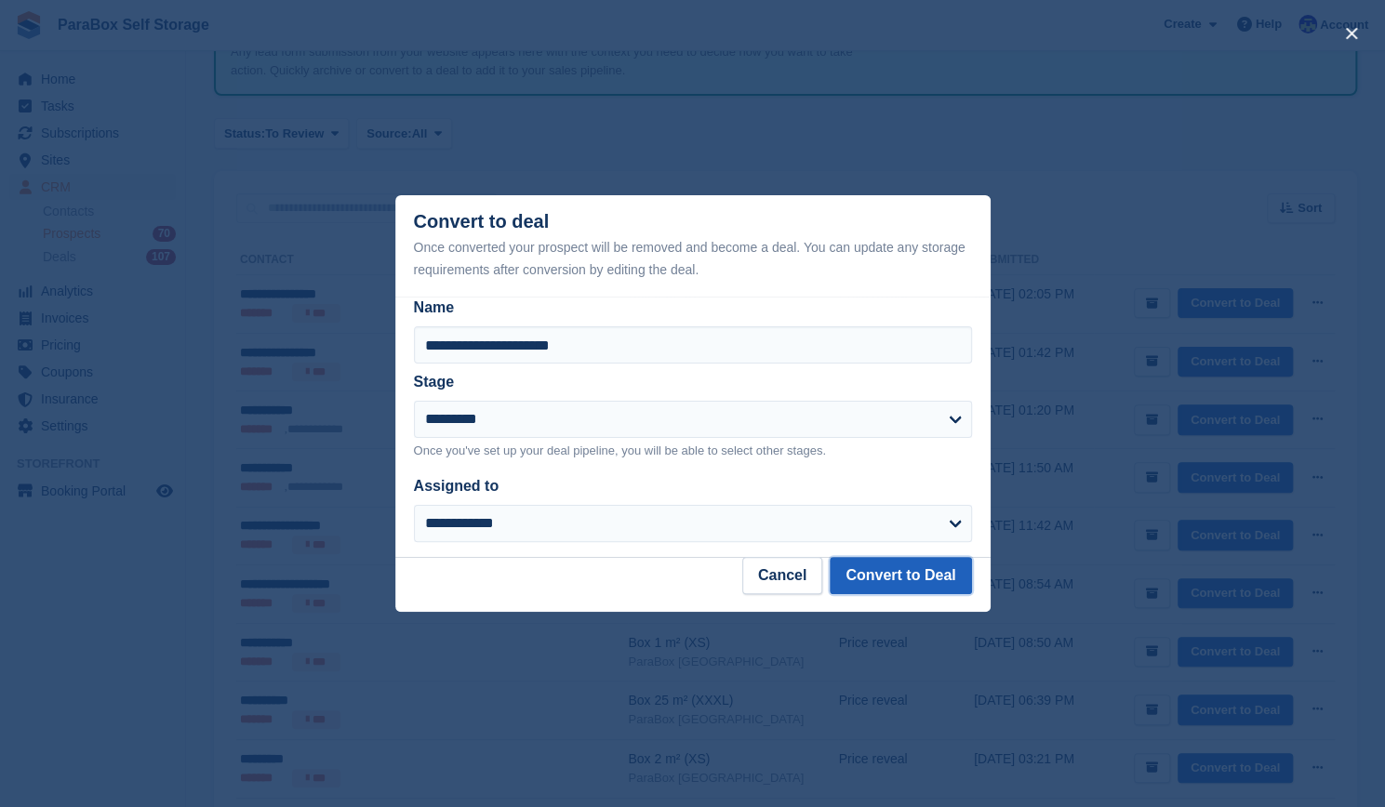
click at [935, 578] on button "Convert to Deal" at bounding box center [900, 575] width 141 height 37
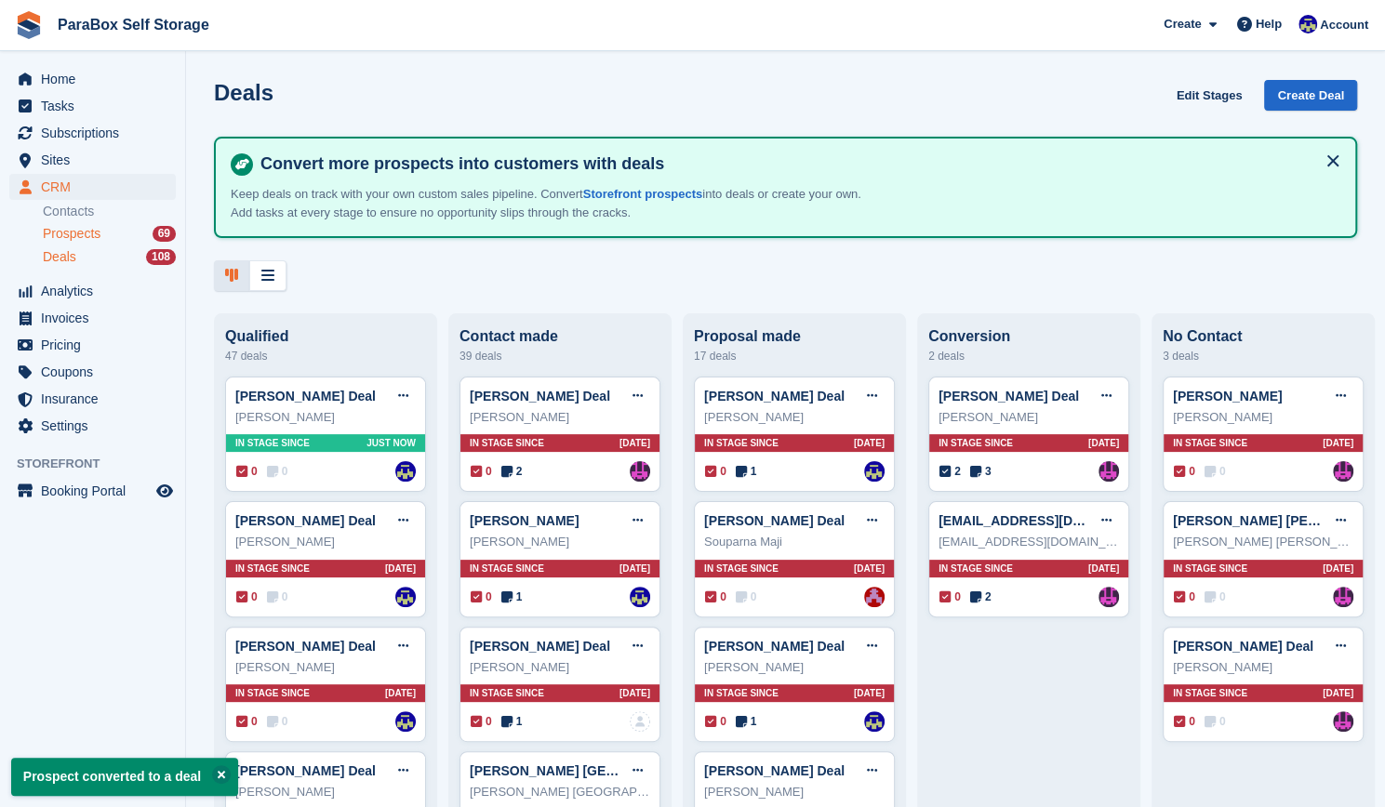
click at [166, 236] on div "69" at bounding box center [164, 234] width 23 height 16
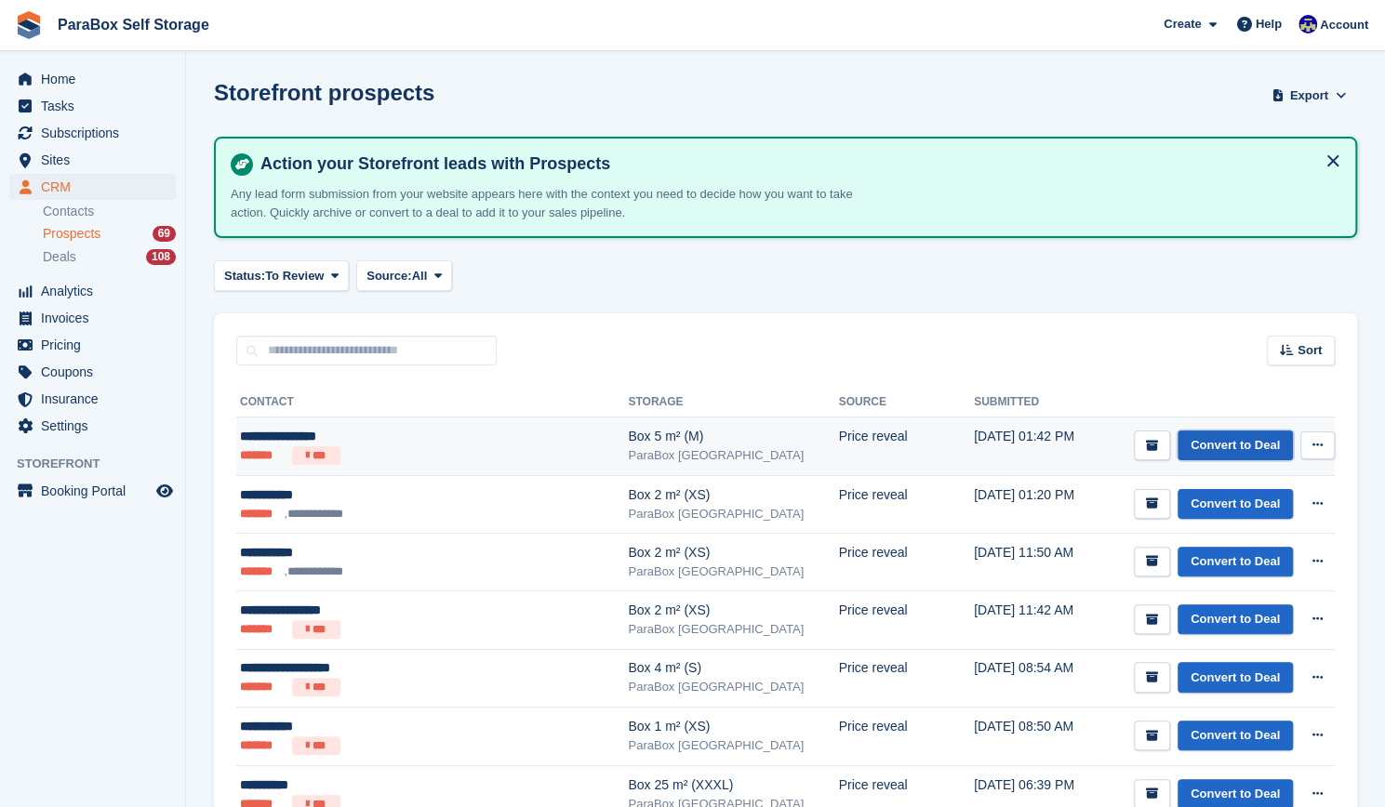
click at [1236, 442] on link "Convert to Deal" at bounding box center [1235, 446] width 115 height 31
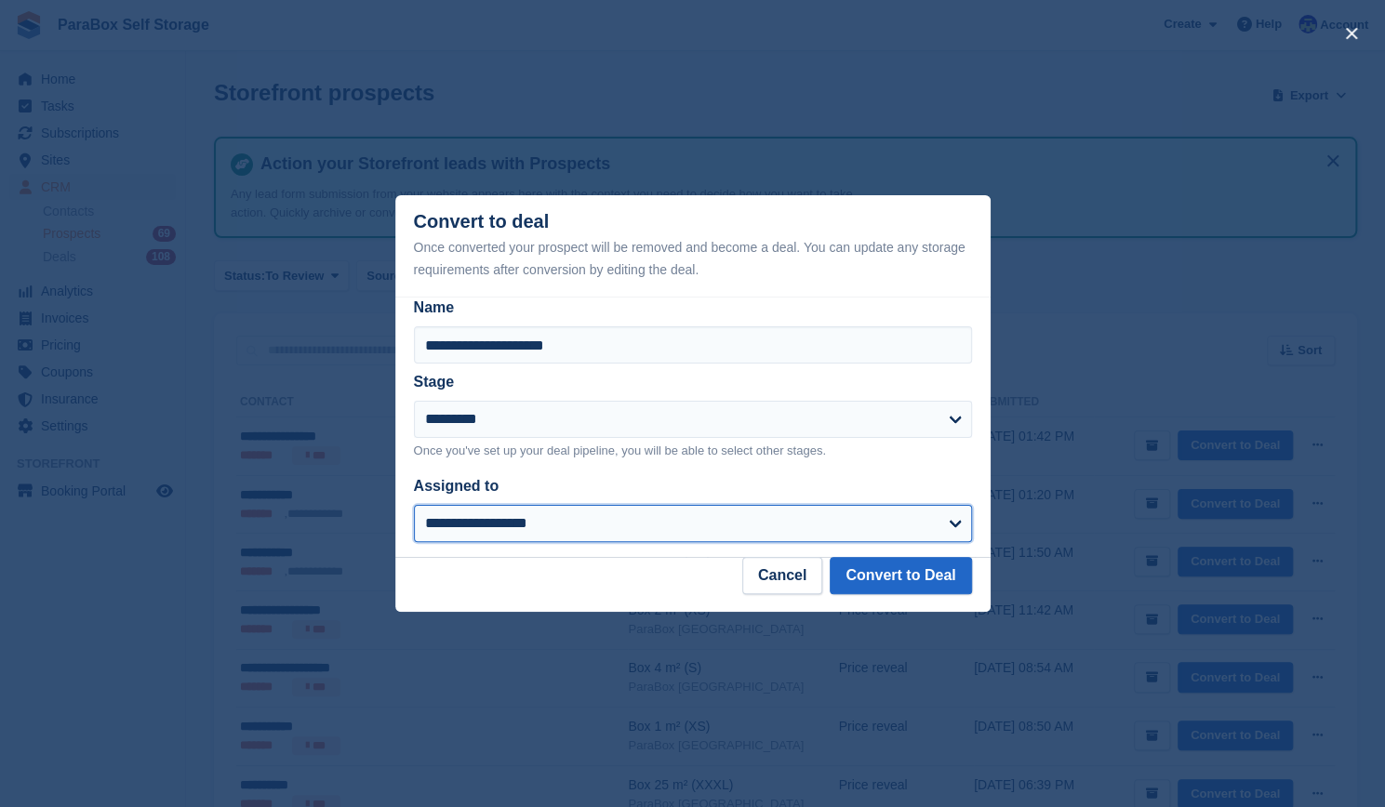
click at [703, 534] on select "**********" at bounding box center [693, 523] width 558 height 37
select select "****"
click at [414, 506] on select "**********" at bounding box center [693, 523] width 558 height 37
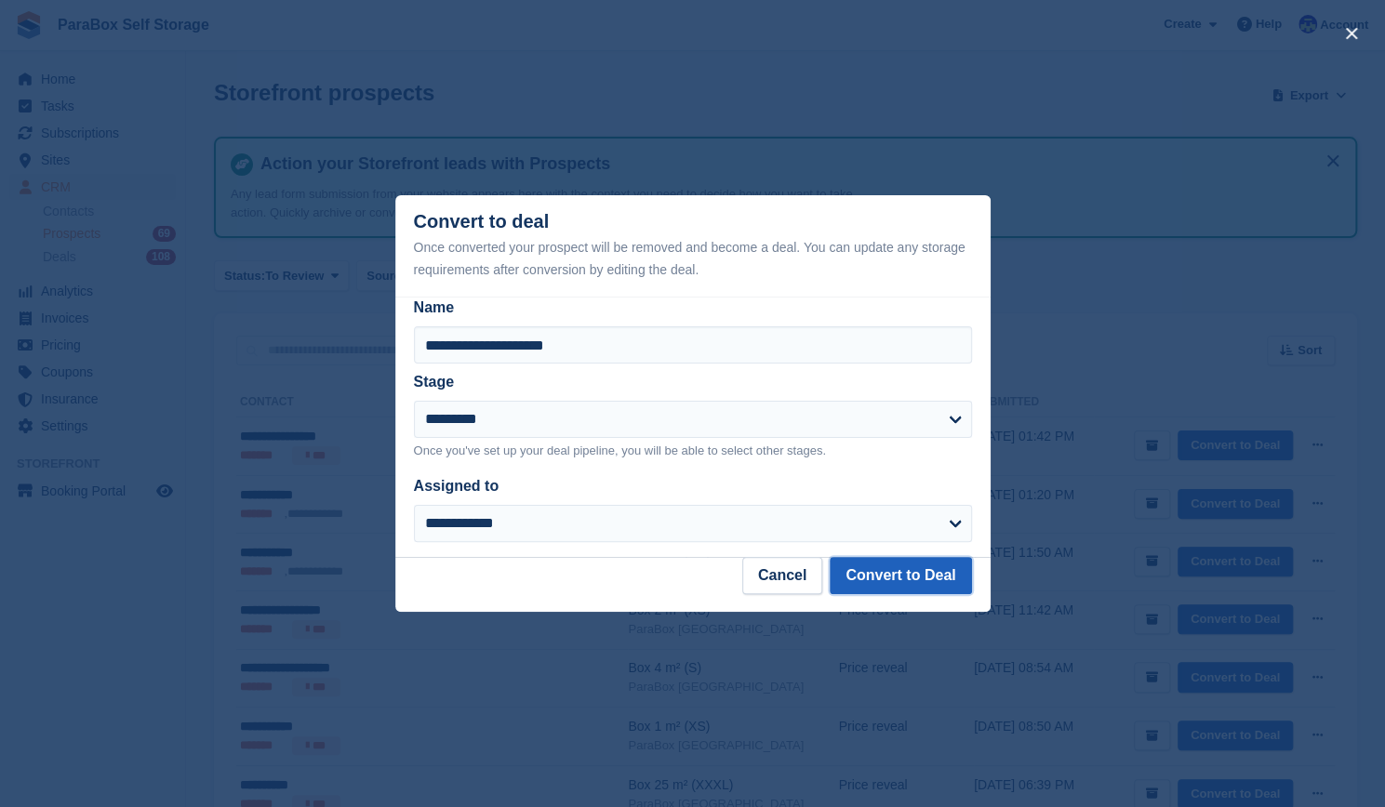
click at [945, 574] on button "Convert to Deal" at bounding box center [900, 575] width 141 height 37
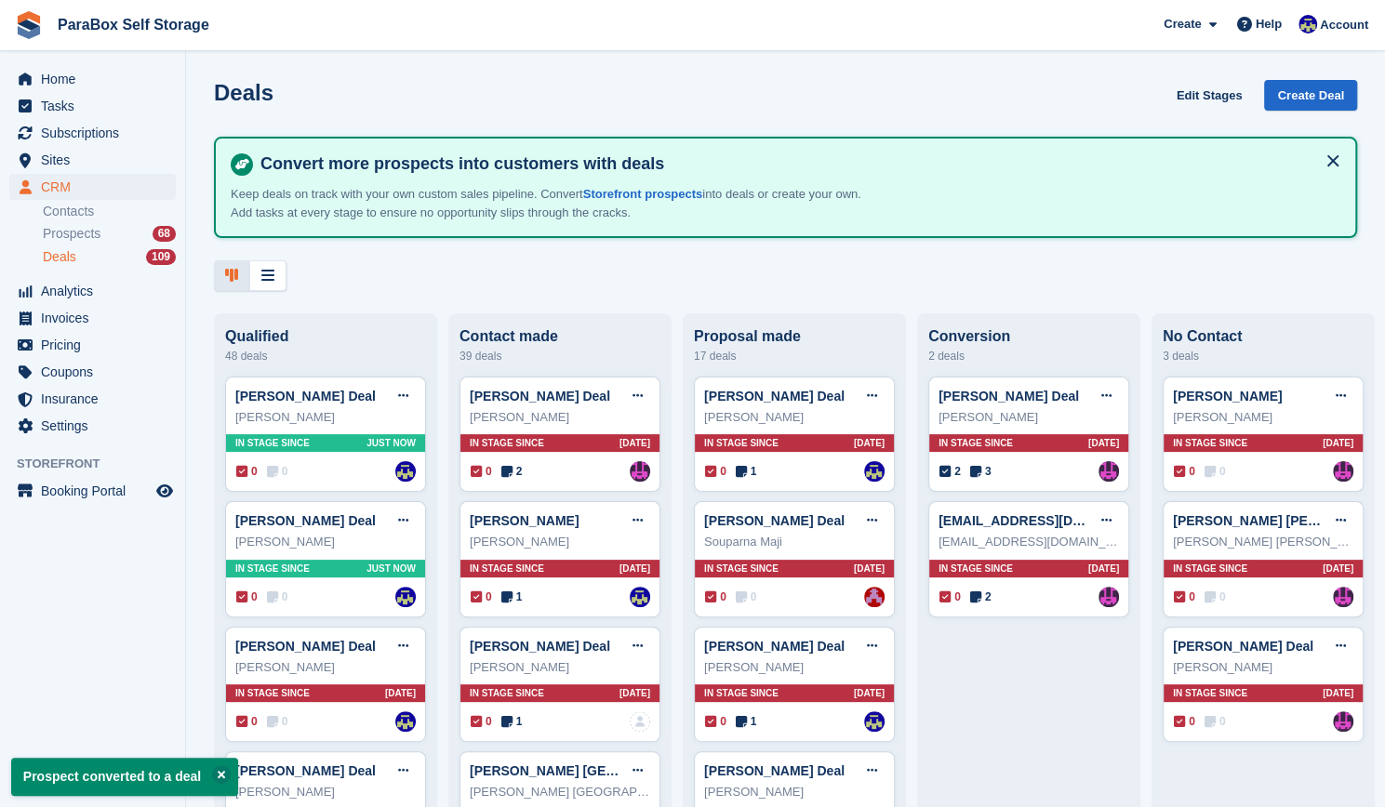
click at [1320, 167] on button at bounding box center [1333, 161] width 30 height 30
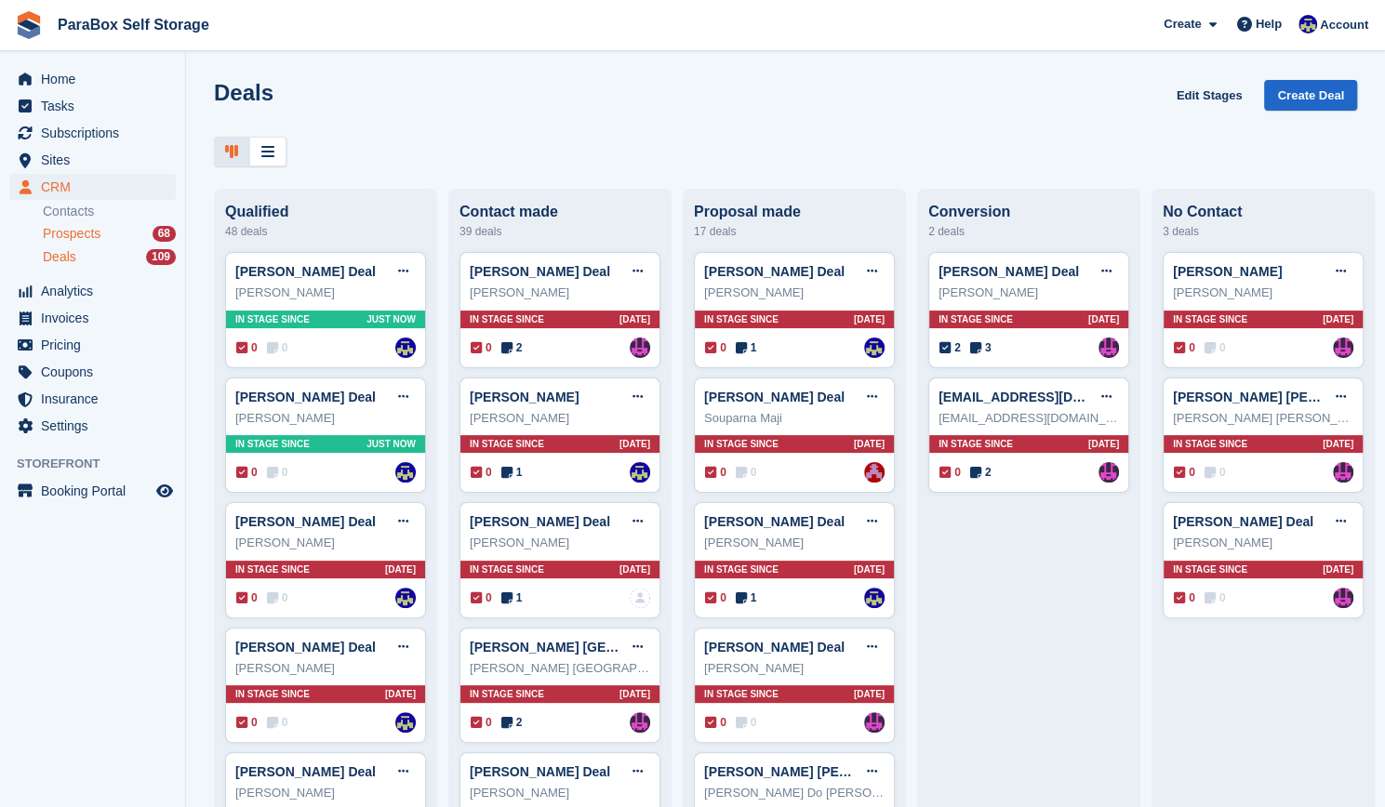
click at [130, 224] on link "Prospects 68" at bounding box center [109, 234] width 133 height 20
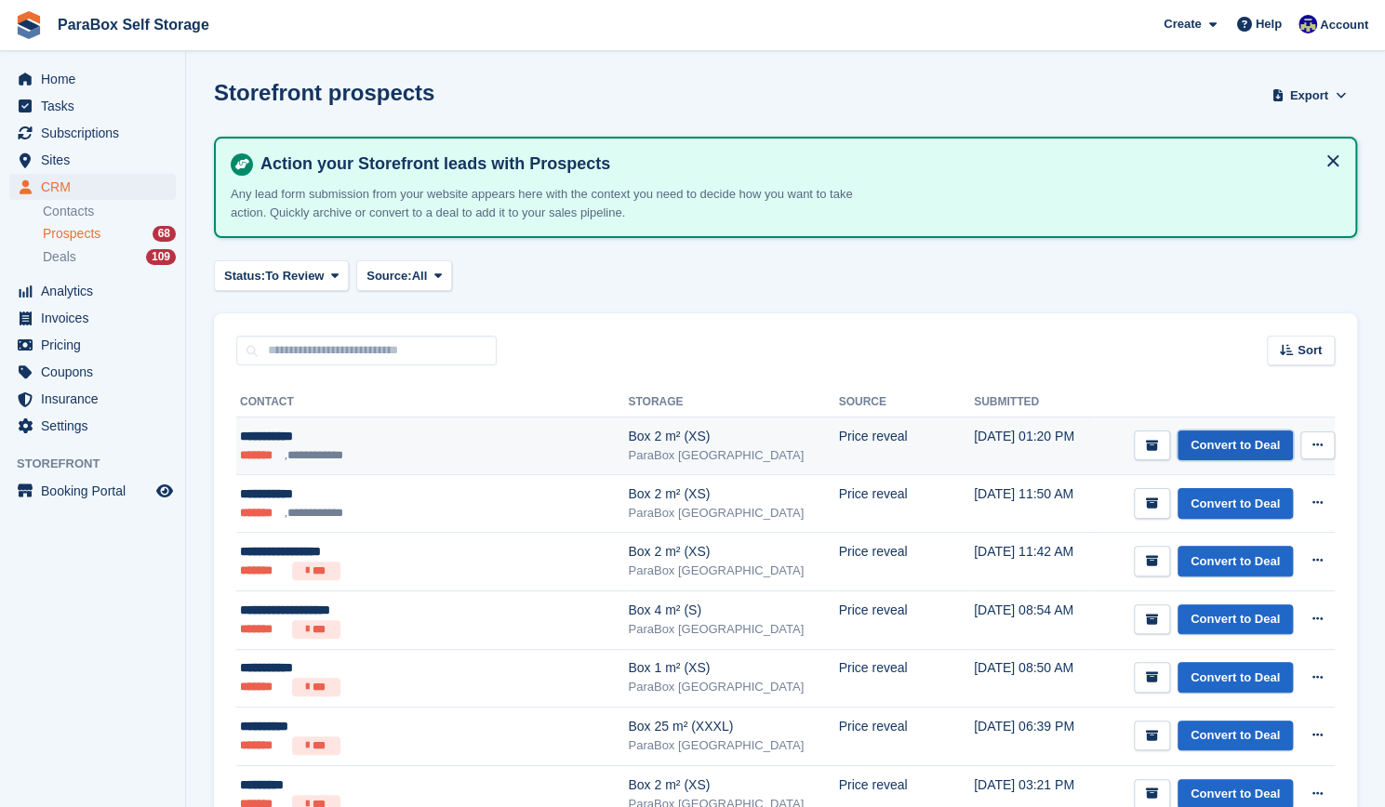
click at [1226, 438] on link "Convert to Deal" at bounding box center [1235, 446] width 115 height 31
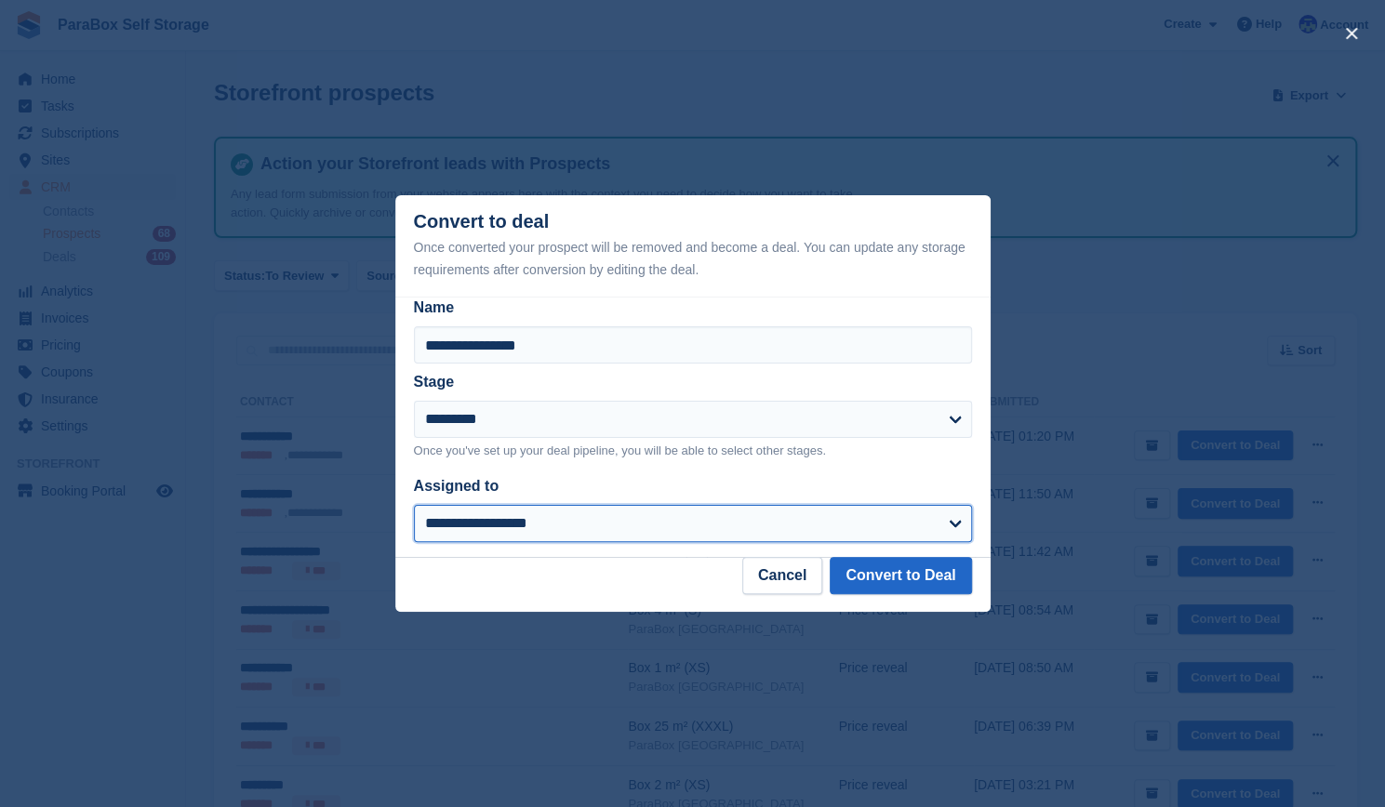
click at [649, 507] on select "**********" at bounding box center [693, 523] width 558 height 37
select select "****"
click at [414, 506] on select "**********" at bounding box center [693, 523] width 558 height 37
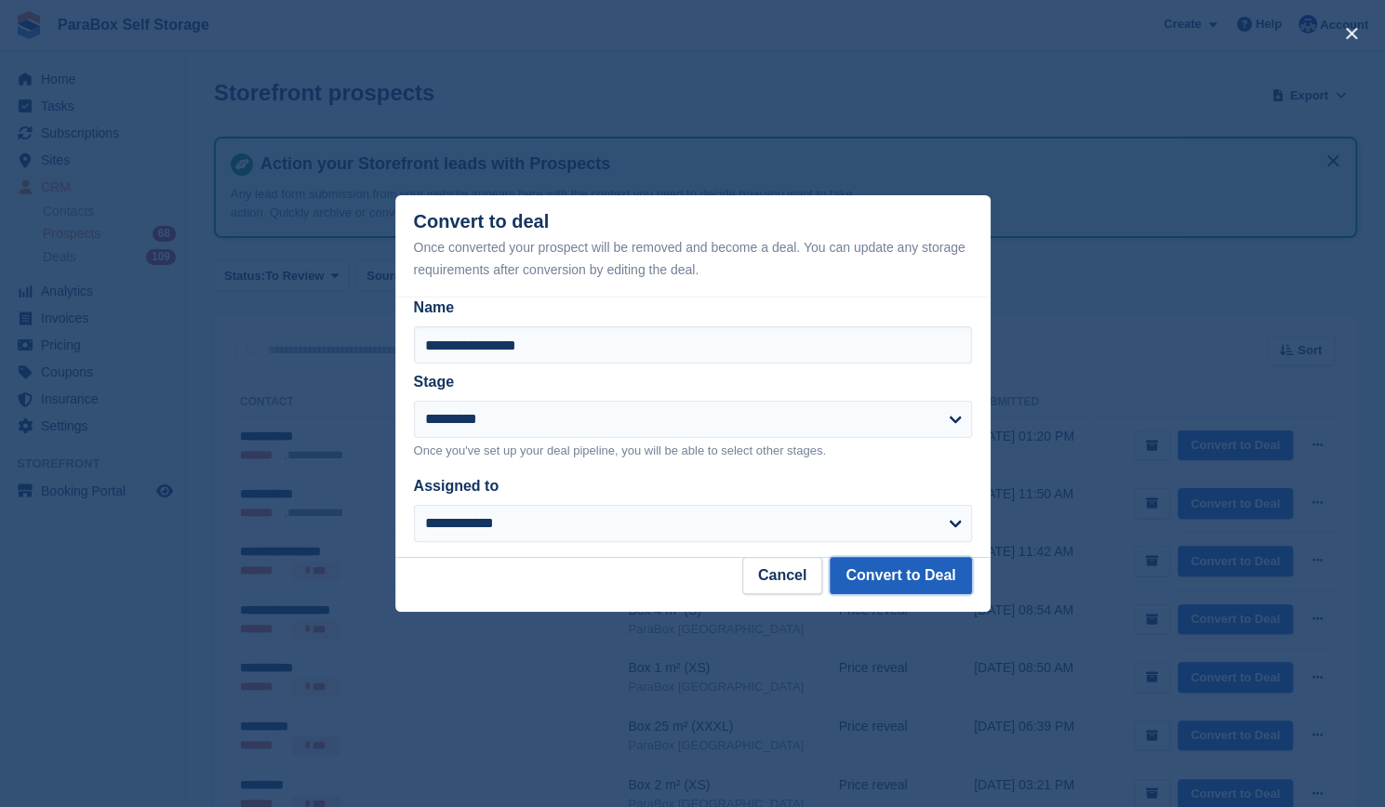
click at [919, 581] on button "Convert to Deal" at bounding box center [900, 575] width 141 height 37
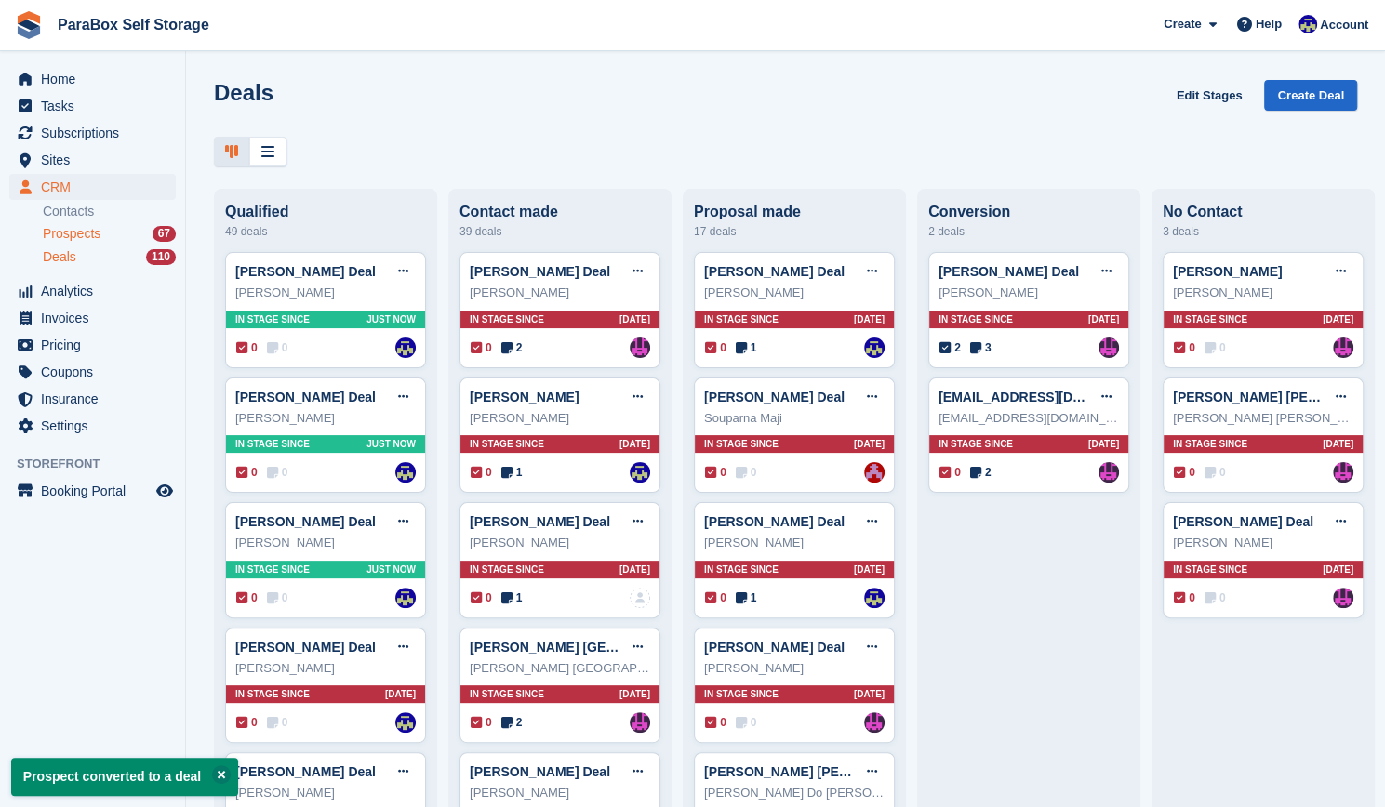
click at [101, 231] on div "Prospects 67" at bounding box center [109, 234] width 133 height 18
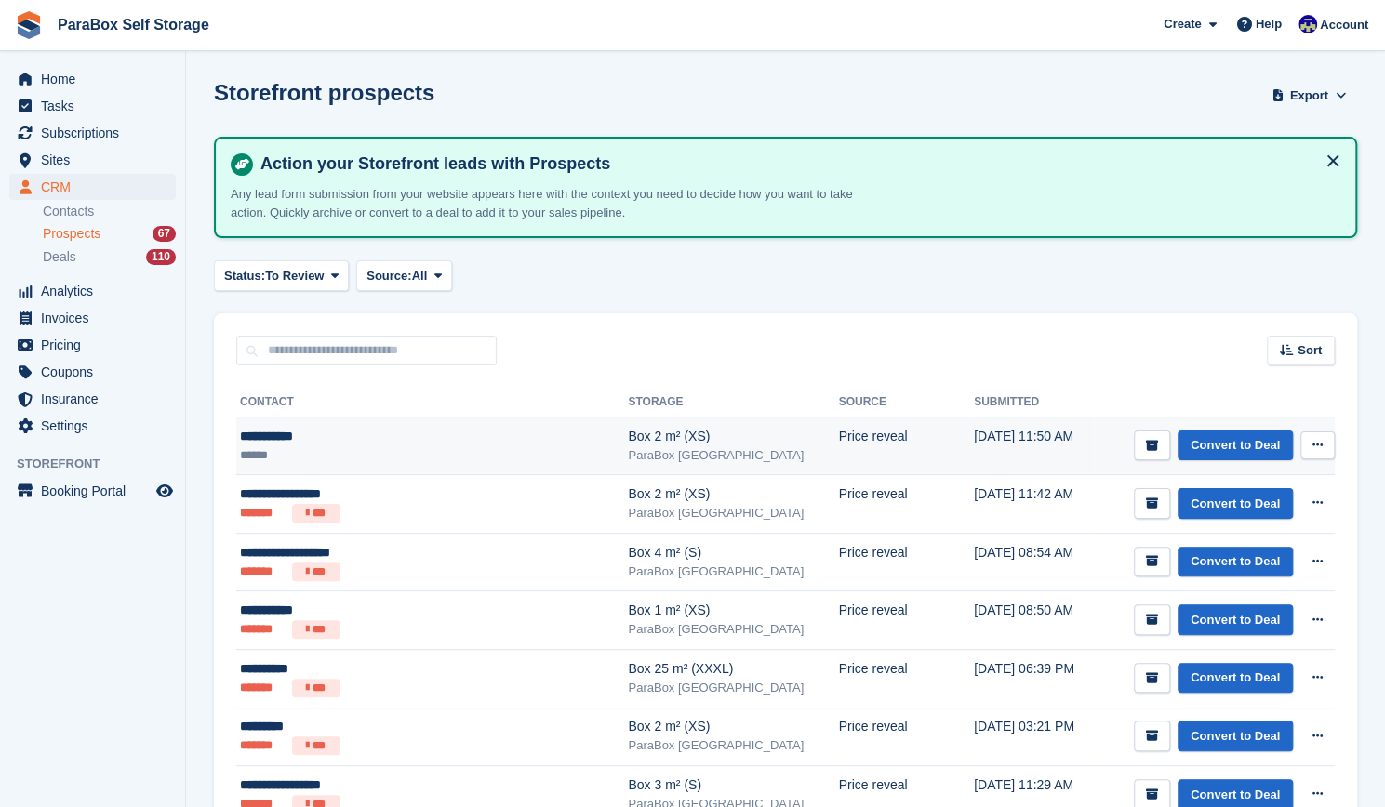
click at [357, 433] on div "**********" at bounding box center [402, 437] width 324 height 20
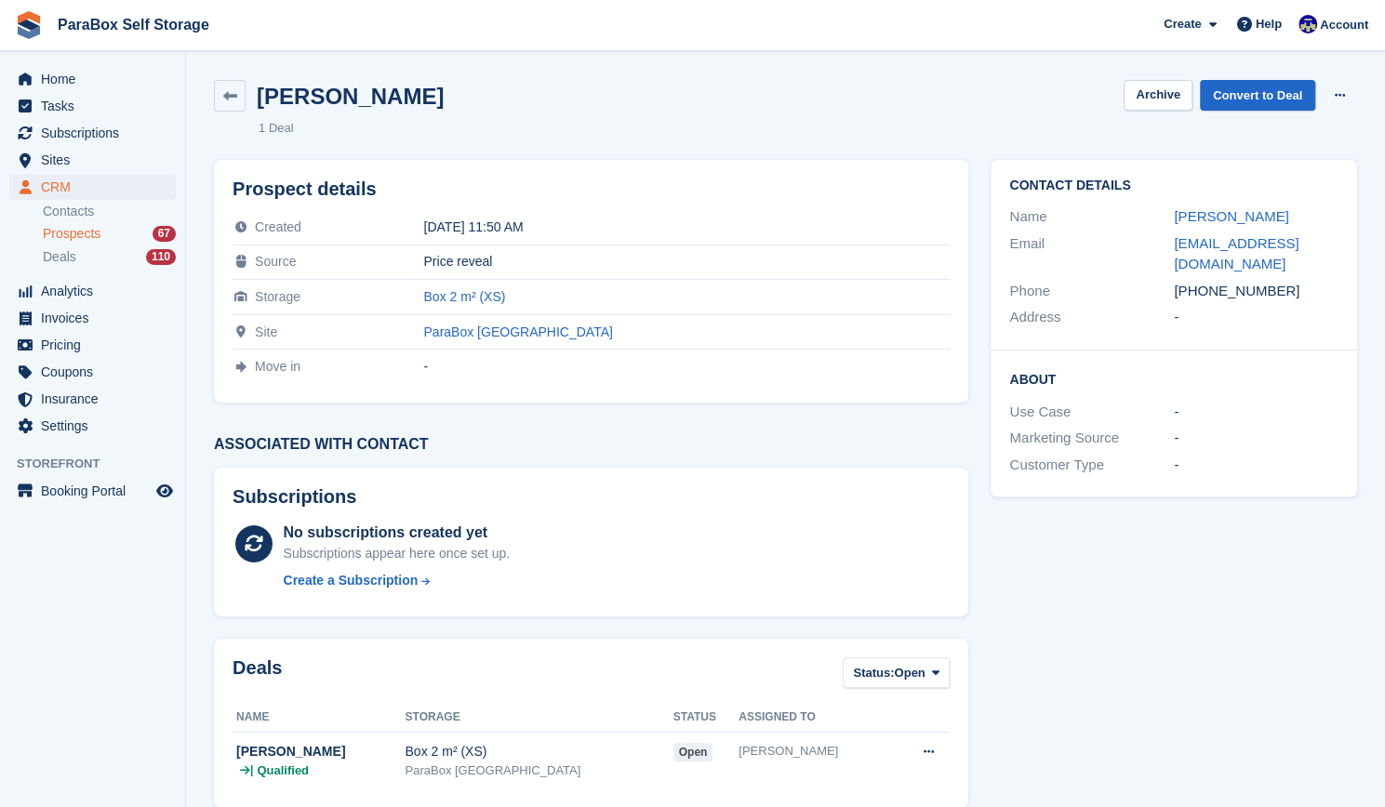
click at [357, 436] on h3 "Associated with contact" at bounding box center [591, 444] width 754 height 17
click at [476, 498] on h2 "Subscriptions" at bounding box center [591, 497] width 717 height 21
click at [239, 87] on link at bounding box center [230, 96] width 32 height 32
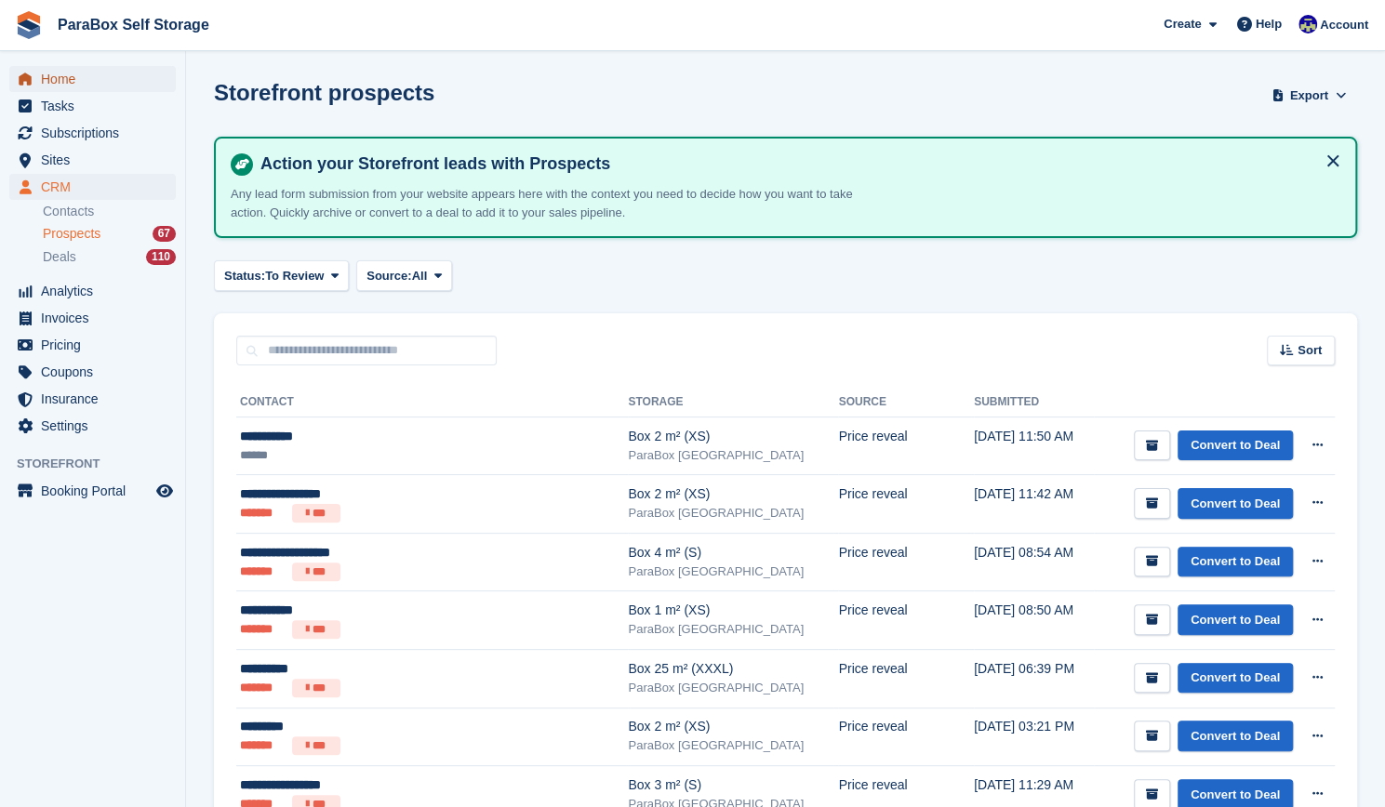
click at [77, 85] on span "Home" at bounding box center [97, 79] width 112 height 26
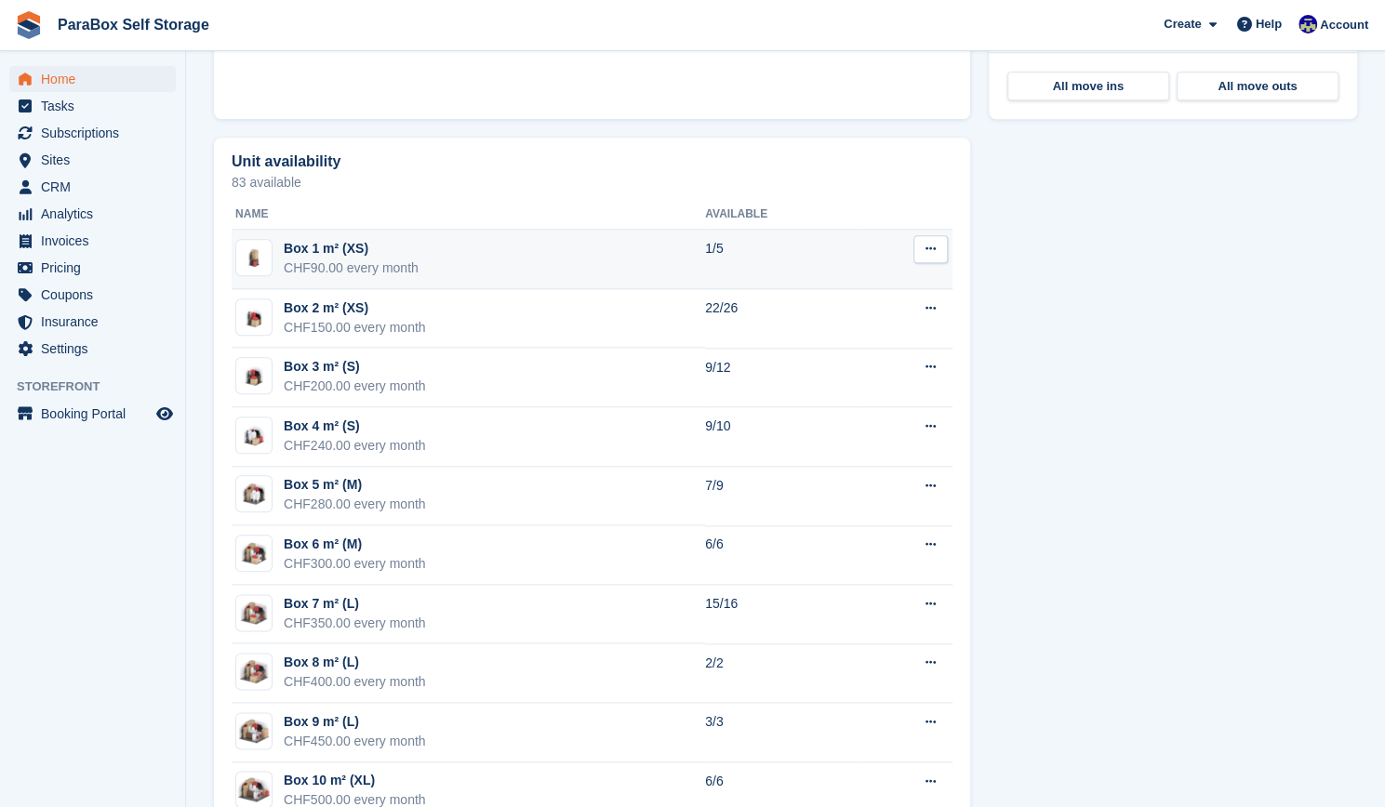
scroll to position [973, 0]
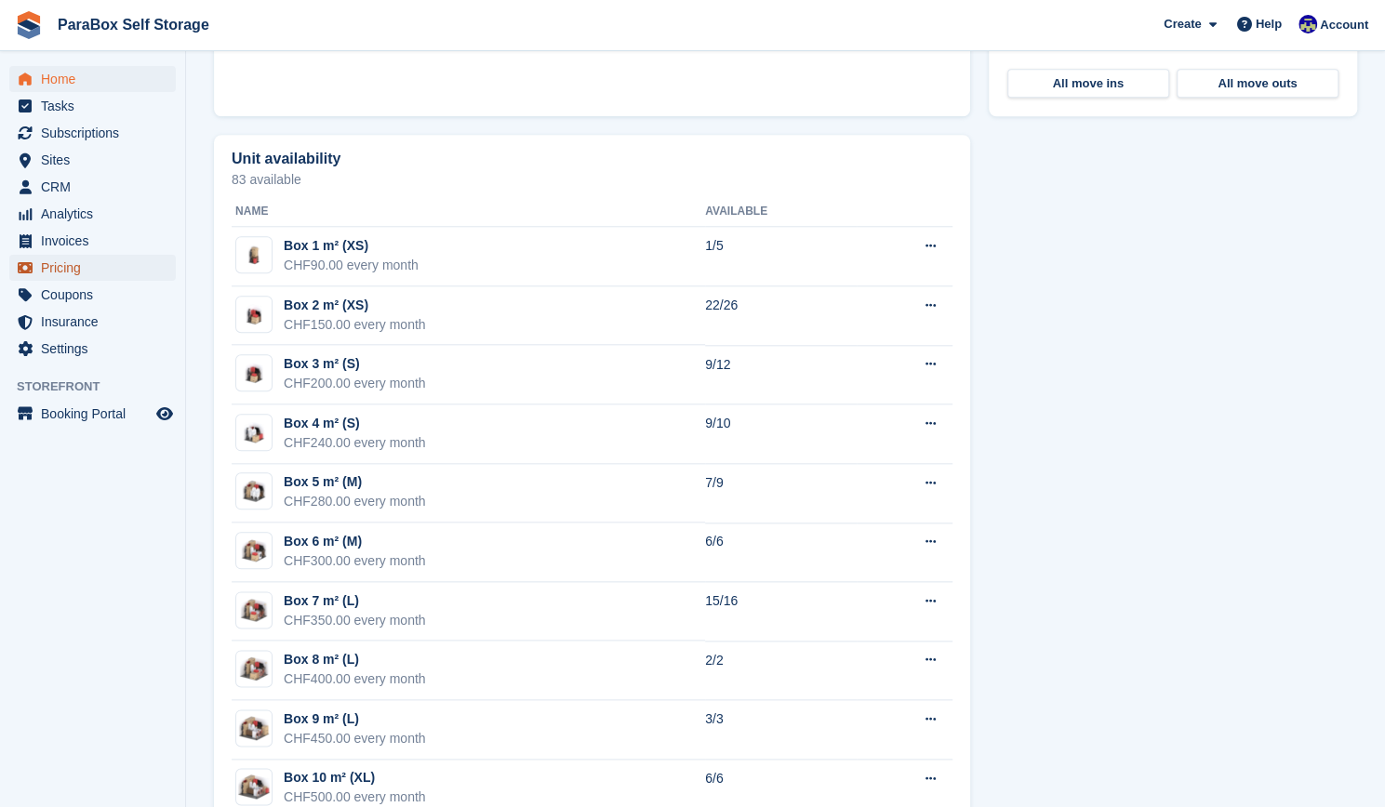
click at [78, 271] on span "Pricing" at bounding box center [97, 268] width 112 height 26
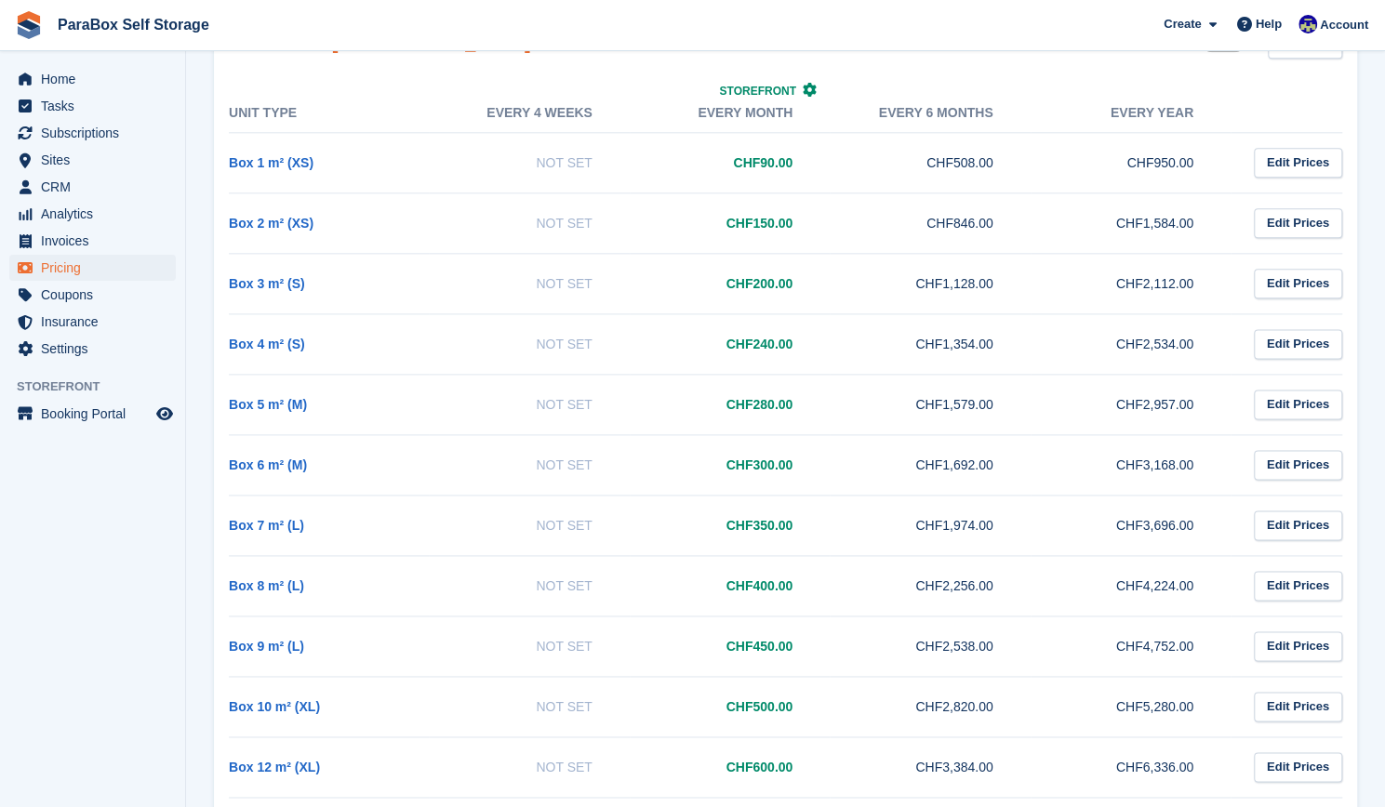
scroll to position [1259, 0]
click at [52, 83] on span "Home" at bounding box center [97, 79] width 112 height 26
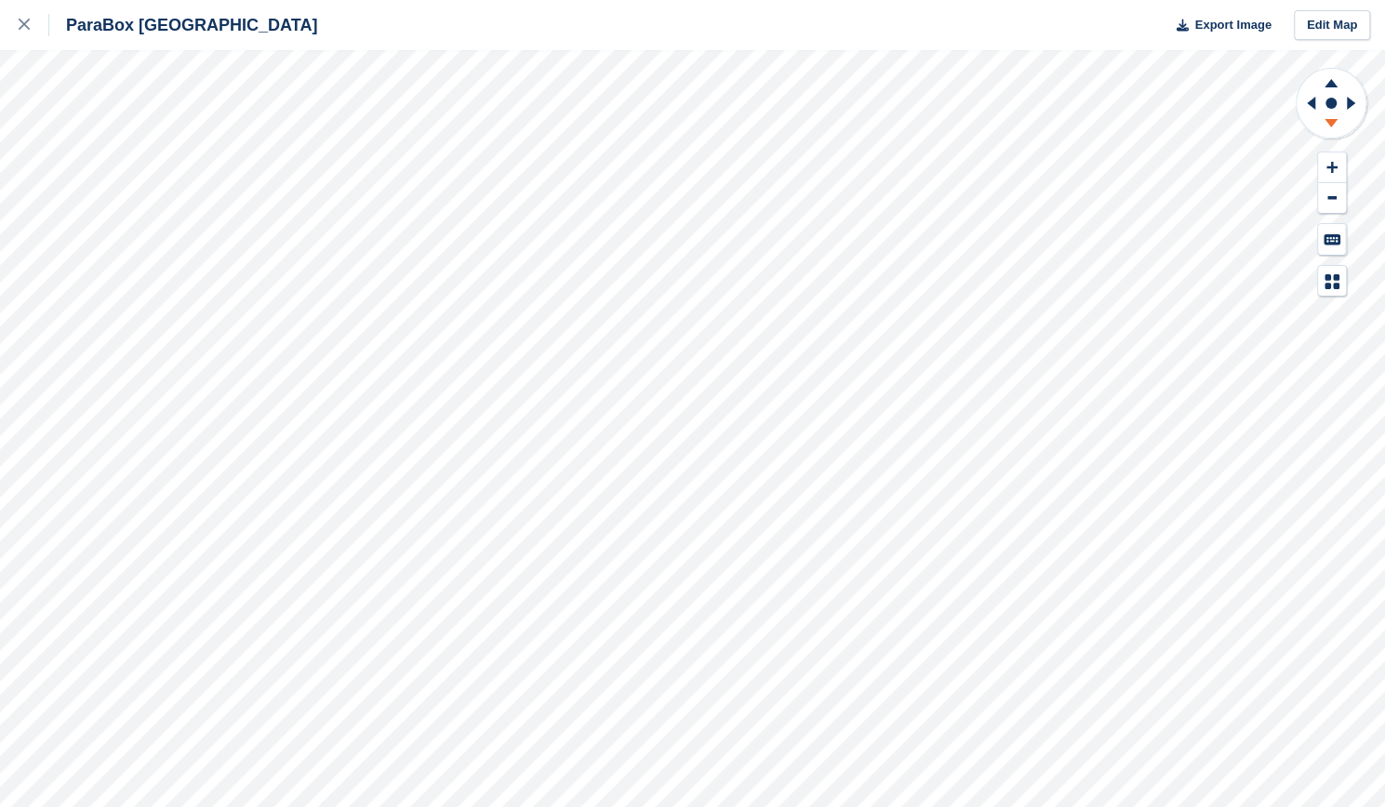
click at [1328, 125] on icon at bounding box center [1331, 125] width 48 height 23
click at [1328, 161] on icon at bounding box center [1332, 167] width 11 height 13
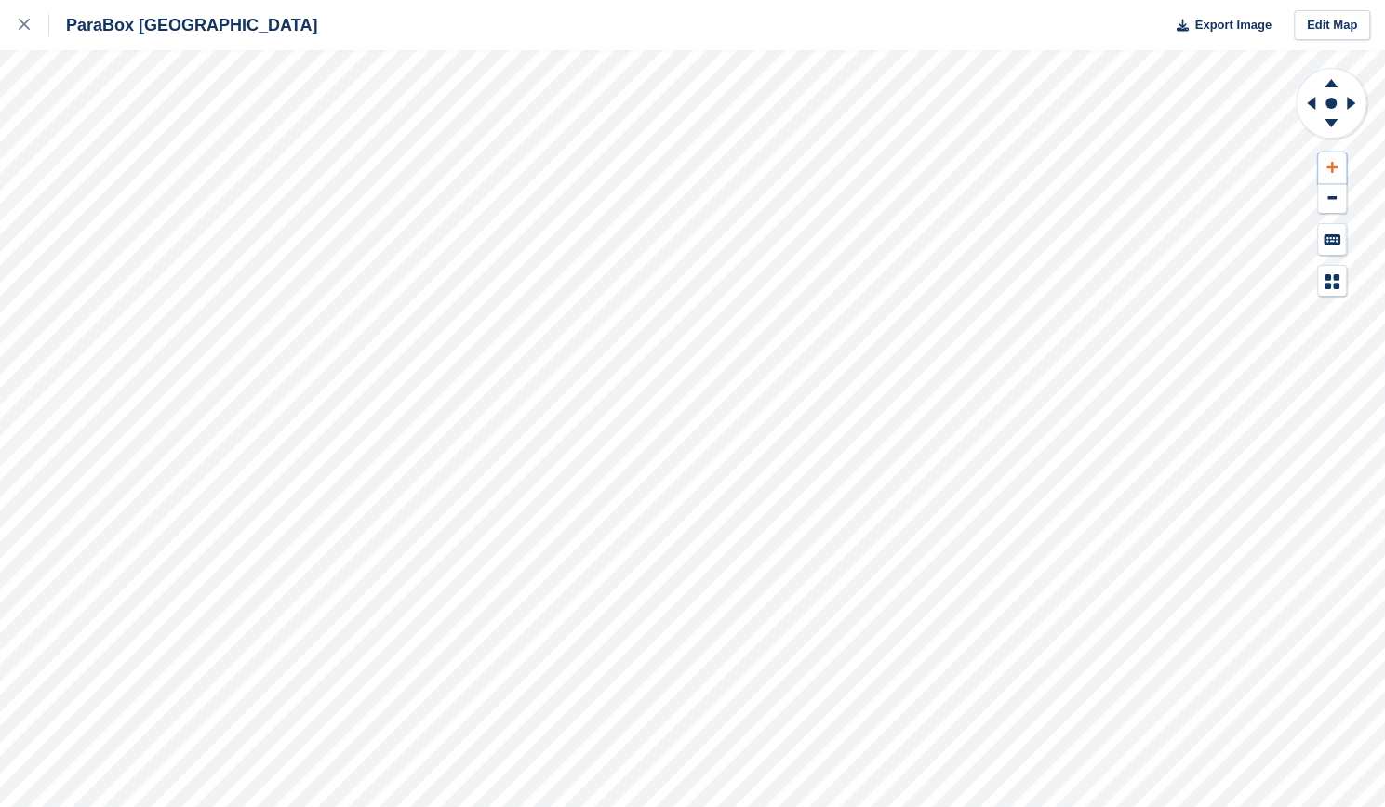
click at [1328, 161] on icon at bounding box center [1332, 167] width 11 height 13
click at [1312, 108] on icon at bounding box center [1308, 103] width 23 height 48
click at [1323, 166] on button at bounding box center [1332, 168] width 28 height 31
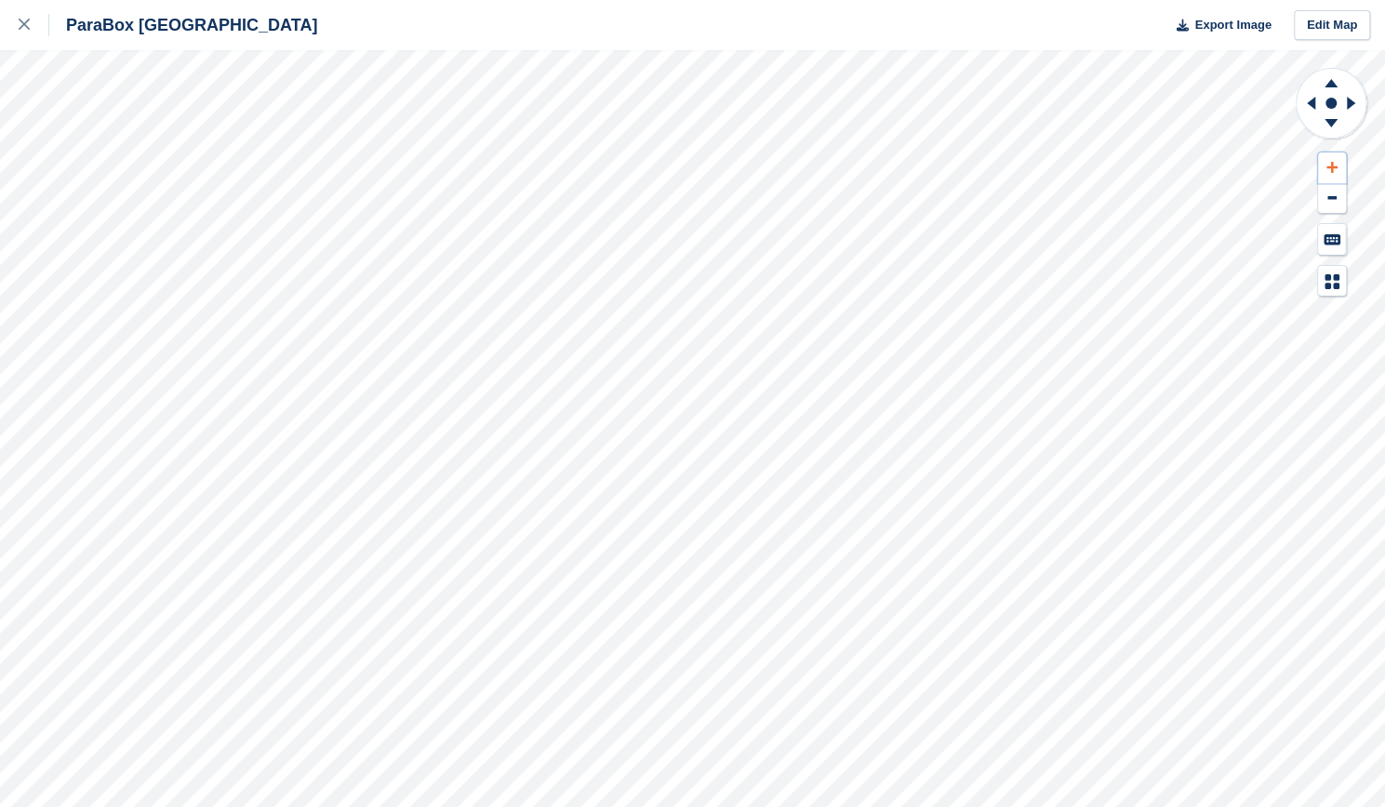
click at [1323, 166] on button at bounding box center [1332, 168] width 28 height 31
click at [1316, 105] on icon at bounding box center [1308, 103] width 23 height 48
